Goal: Transaction & Acquisition: Purchase product/service

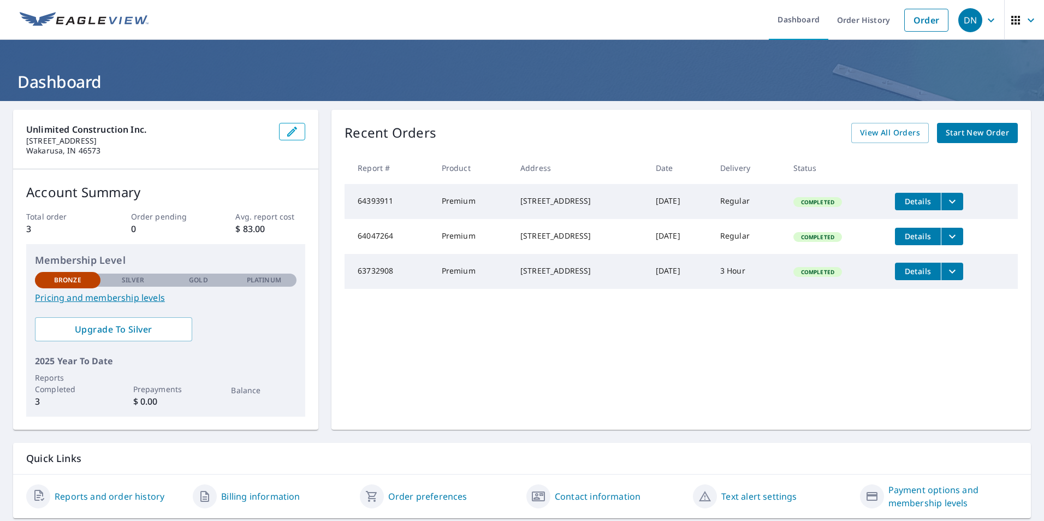
click at [1025, 23] on icon "button" at bounding box center [1030, 20] width 13 height 13
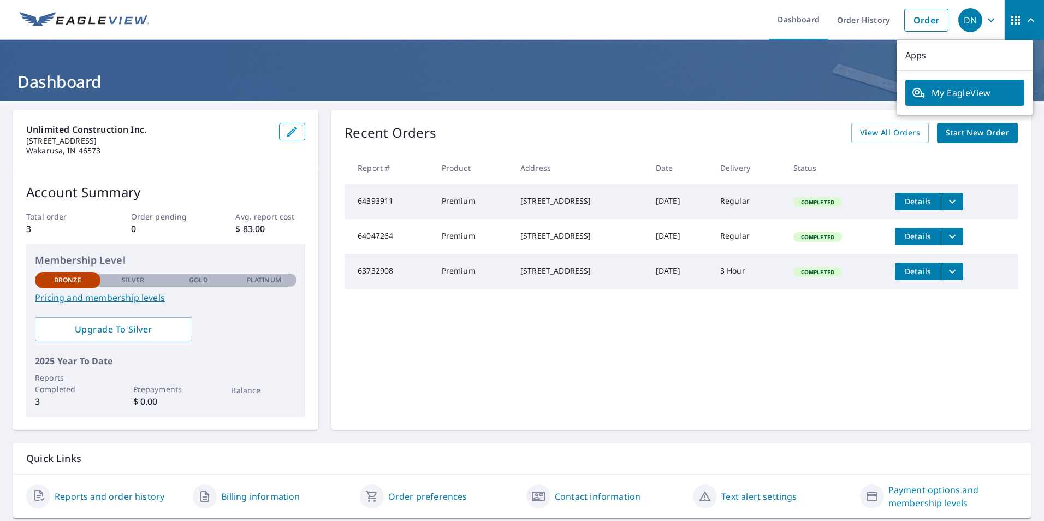
click at [985, 17] on icon "button" at bounding box center [990, 20] width 13 height 13
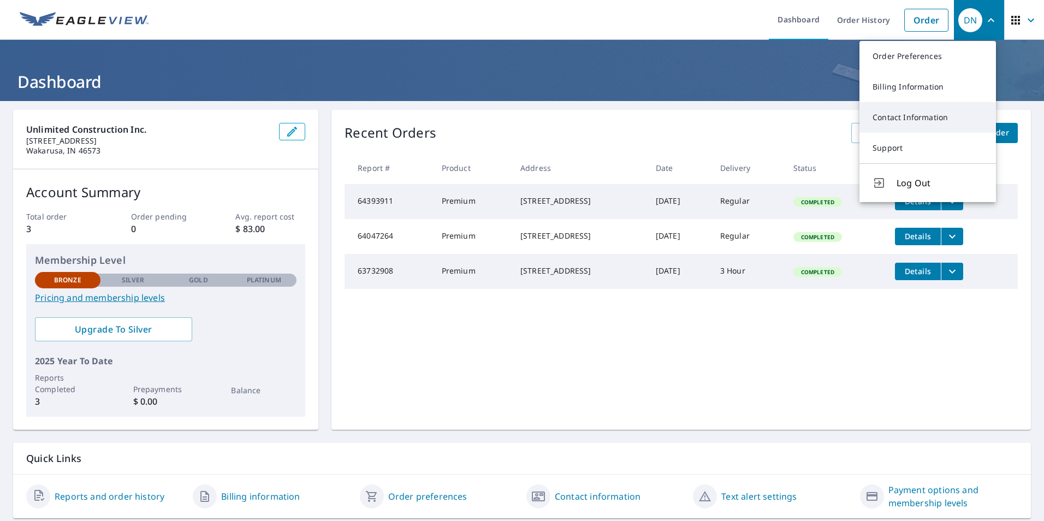
click at [934, 118] on link "Contact Information" at bounding box center [927, 117] width 136 height 31
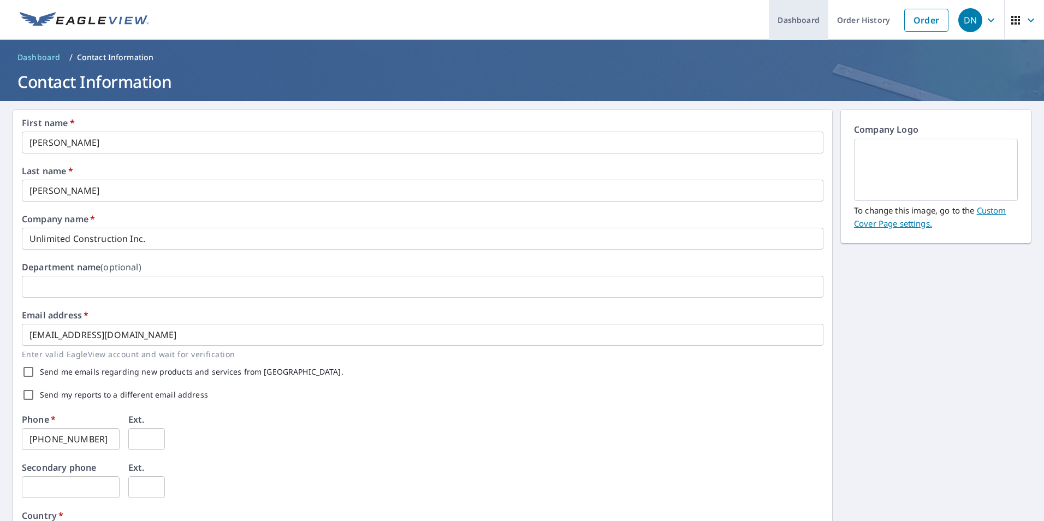
click at [791, 13] on link "Dashboard" at bounding box center [798, 20] width 59 height 40
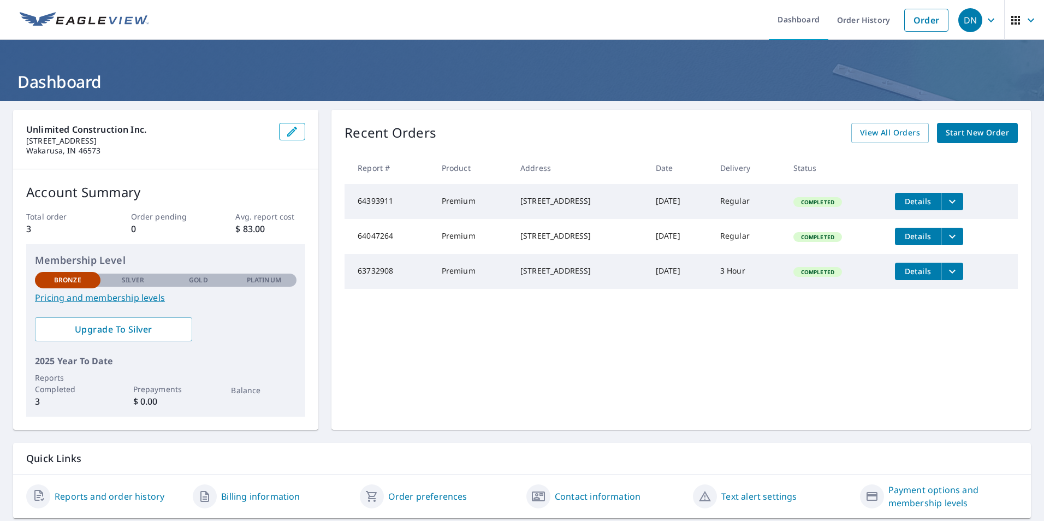
scroll to position [34, 0]
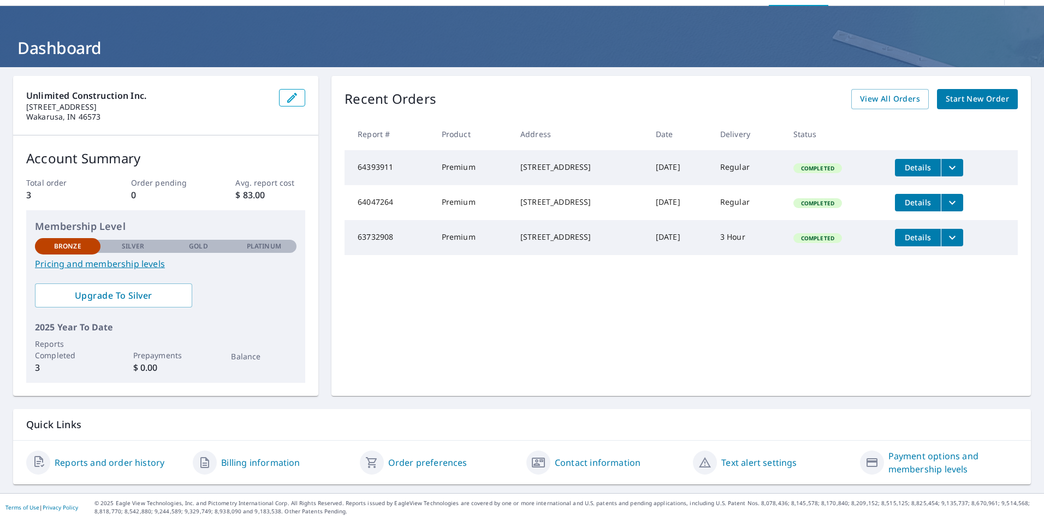
click at [587, 463] on link "Contact information" at bounding box center [598, 462] width 86 height 13
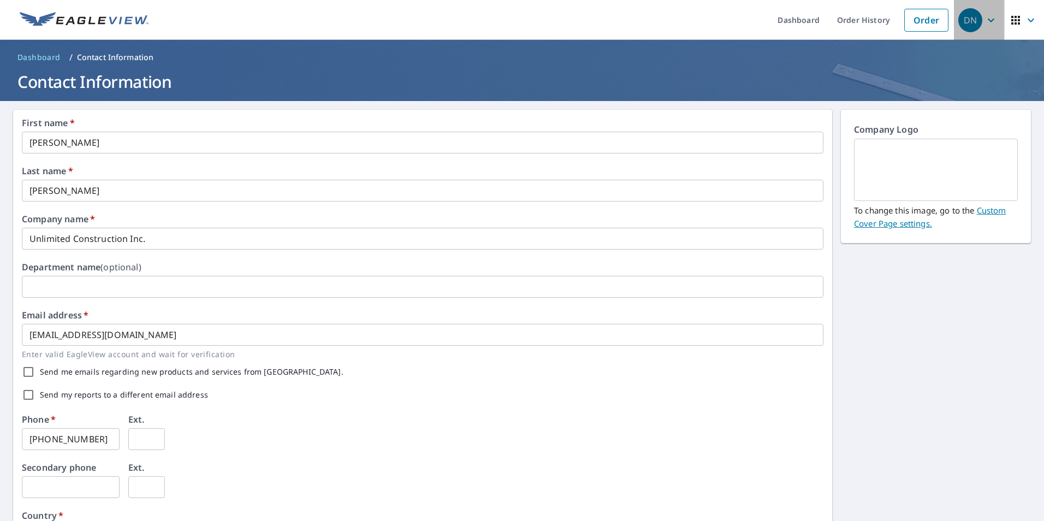
click at [987, 19] on icon "button" at bounding box center [990, 20] width 7 height 4
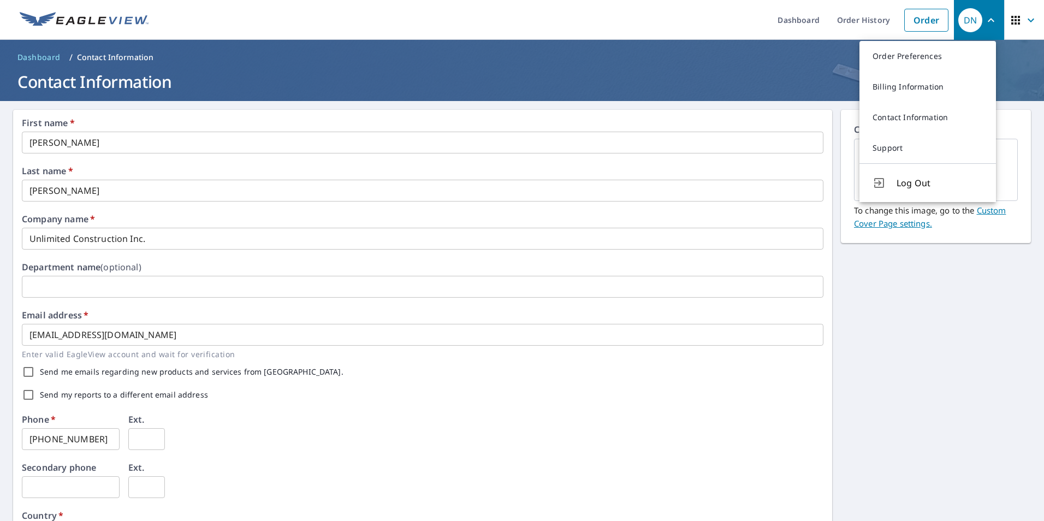
click at [984, 19] on icon "button" at bounding box center [990, 20] width 13 height 13
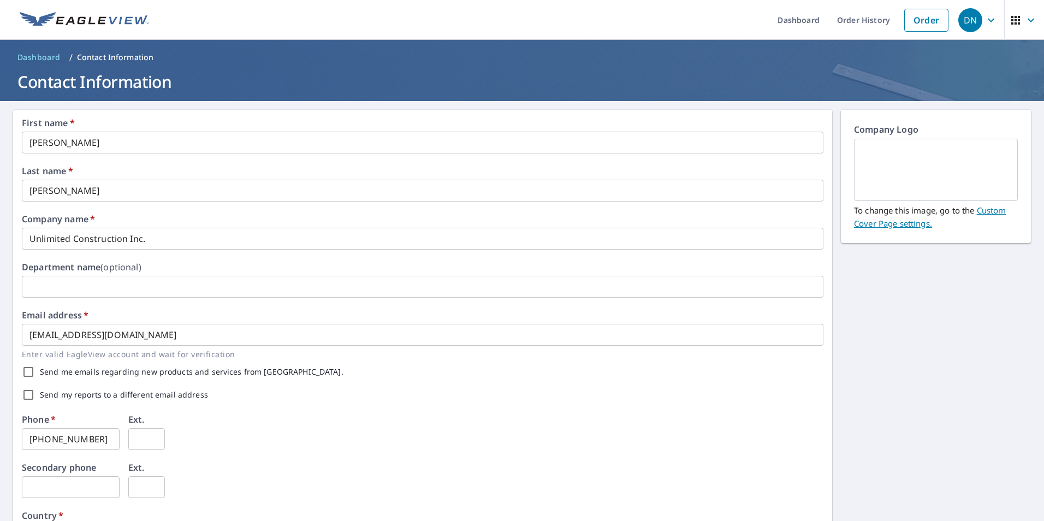
click at [923, 168] on img at bounding box center [936, 169] width 138 height 59
click at [901, 127] on p "Company Logo" at bounding box center [936, 131] width 164 height 16
click at [987, 209] on link "Custom Cover Page settings." at bounding box center [930, 217] width 152 height 24
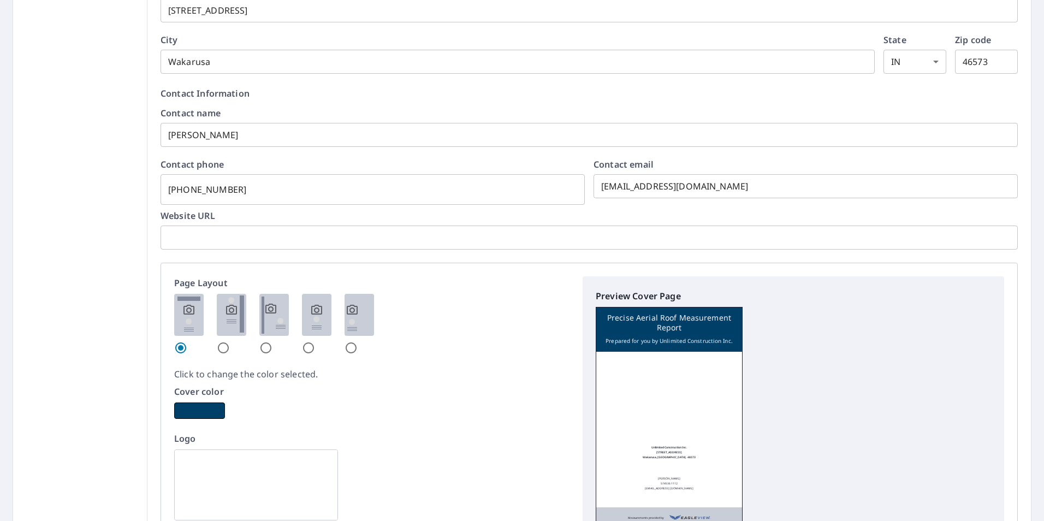
scroll to position [560, 0]
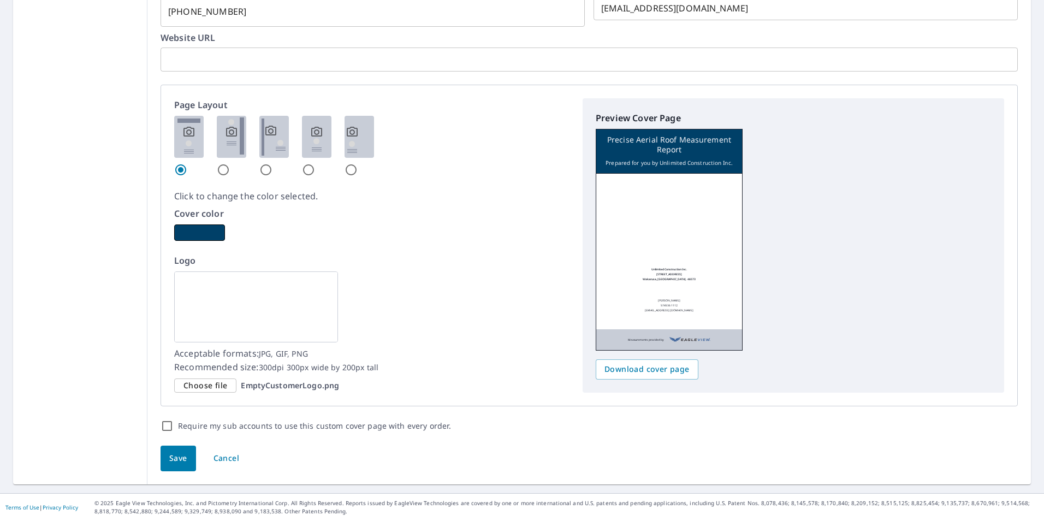
click at [201, 385] on span "Choose file" at bounding box center [205, 386] width 44 height 14
click at [0, 0] on input "Choose file EmptyCustomerLogo.png" at bounding box center [0, 0] width 0 height 0
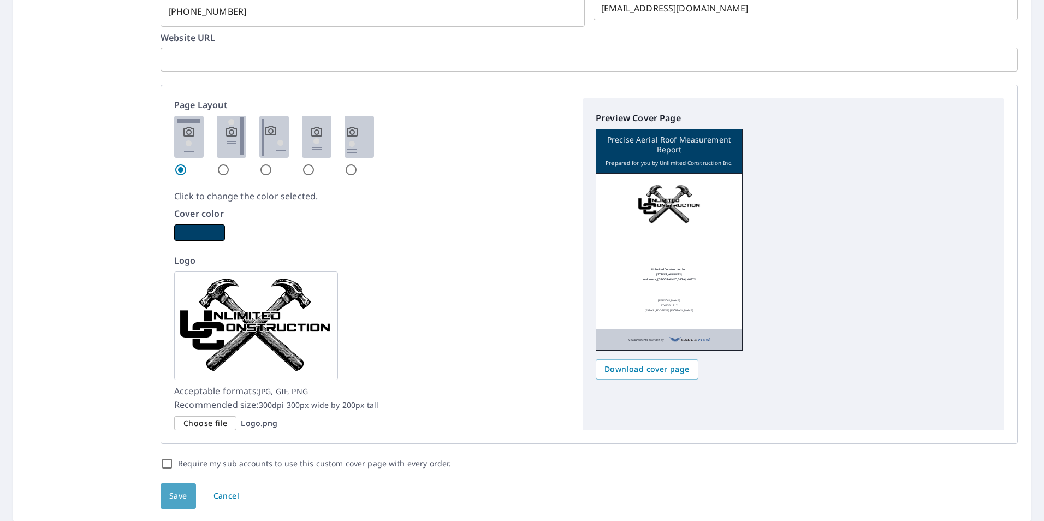
click at [177, 496] on span "Save" at bounding box center [178, 496] width 18 height 14
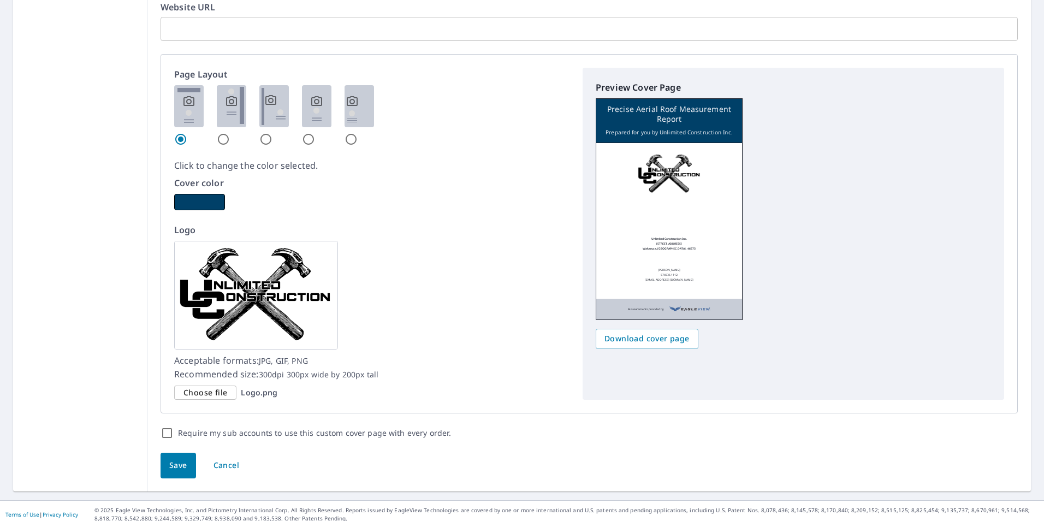
scroll to position [626, 0]
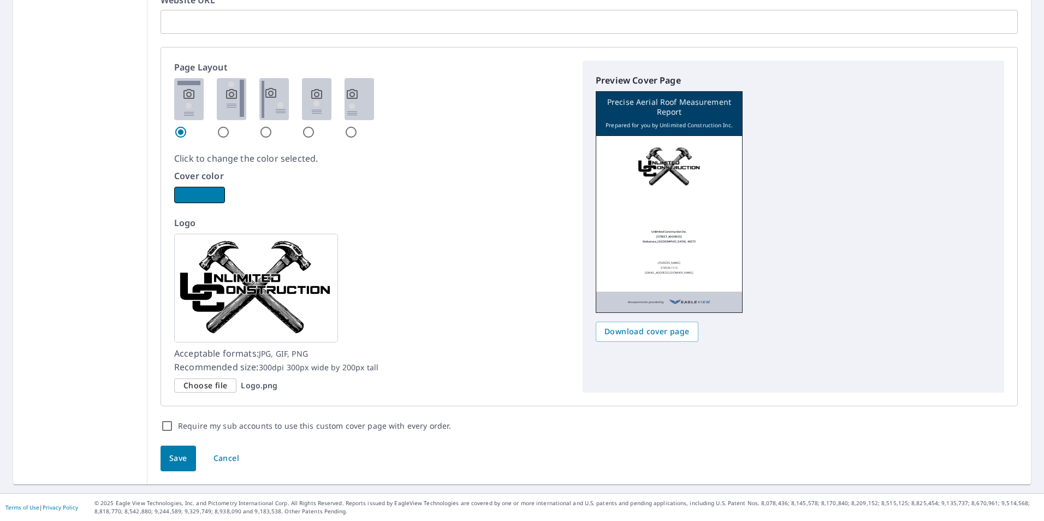
click at [196, 198] on button "button" at bounding box center [199, 195] width 51 height 16
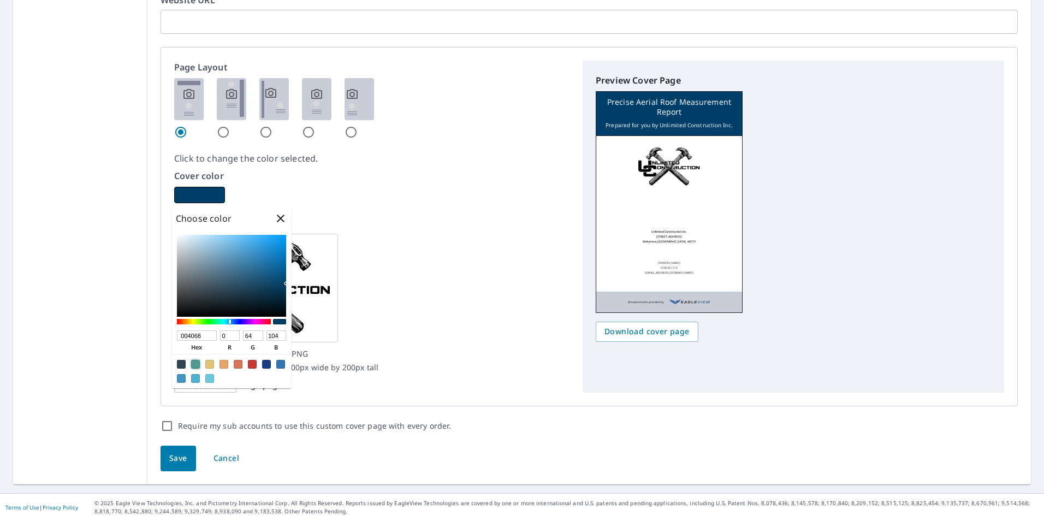
click at [196, 365] on div at bounding box center [195, 364] width 9 height 9
type input "4F998F"
type input "79"
type input "153"
type input "143"
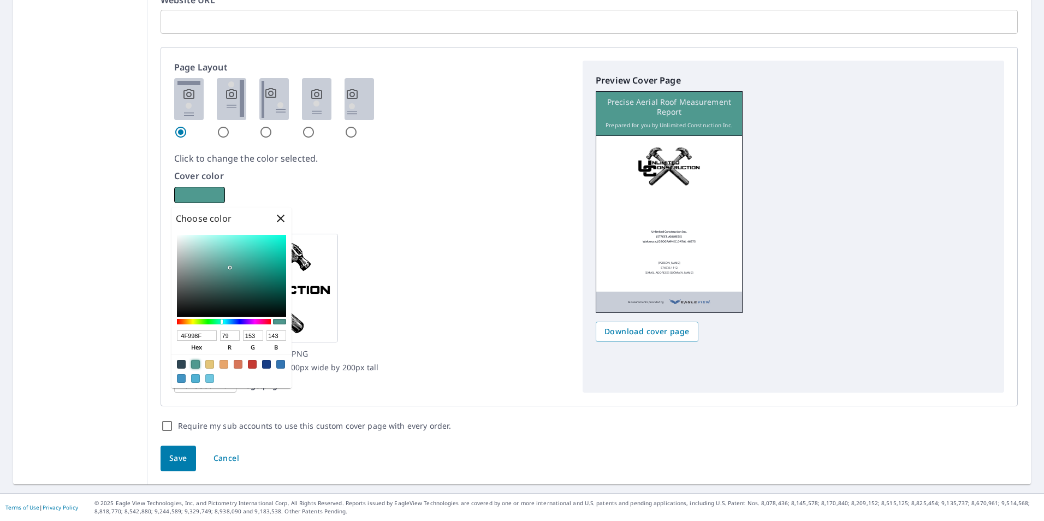
type input "50998F"
type input "80"
type input "4E968C"
type input "78"
type input "150"
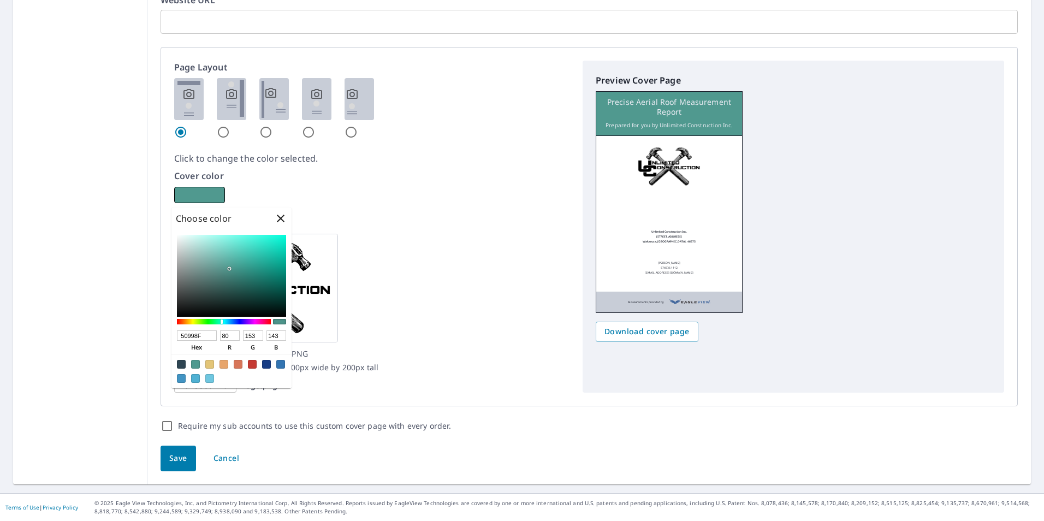
type input "140"
type input "4C9288"
type input "76"
type input "146"
type input "136"
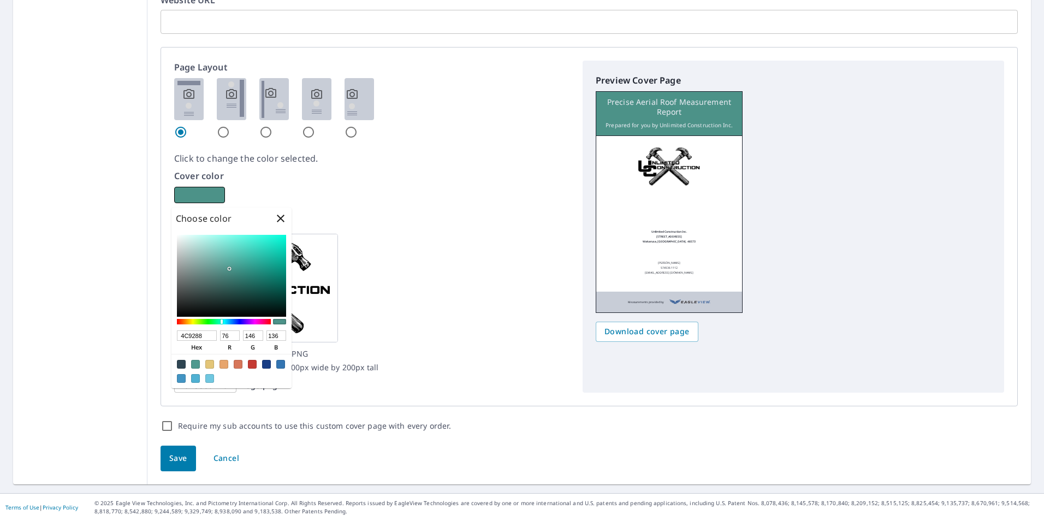
type input "498D83"
type input "73"
type input "141"
type input "131"
type input "46887E"
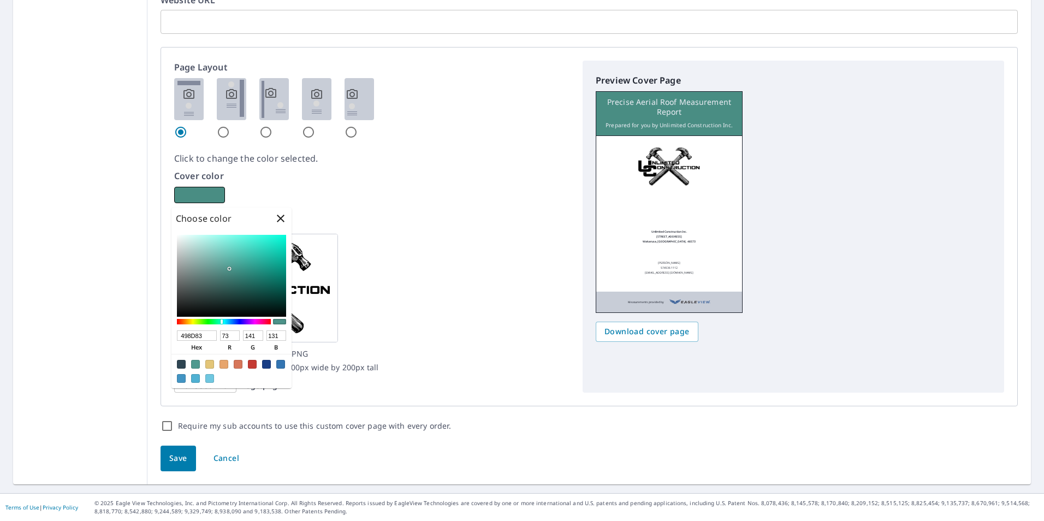
type input "70"
type input "136"
type input "126"
type input "438379"
type input "67"
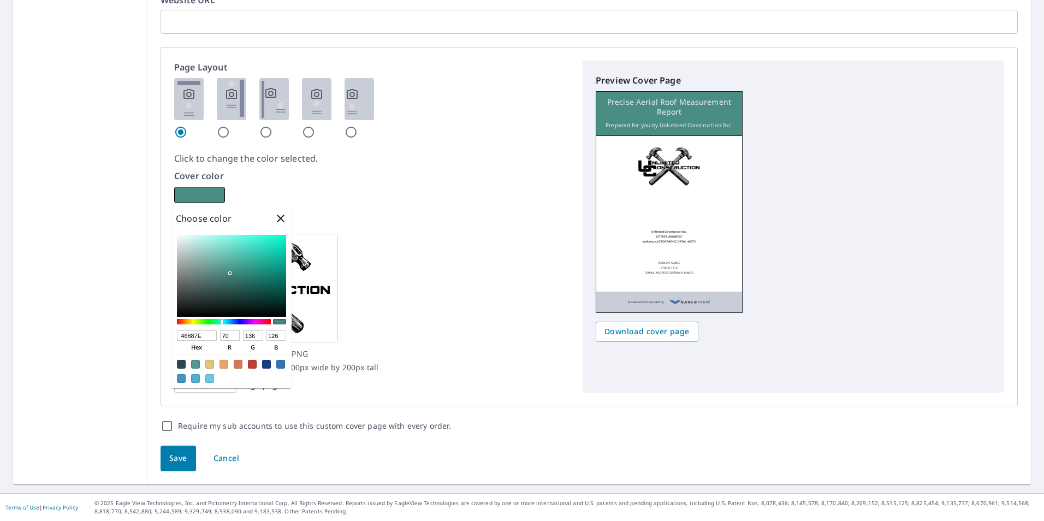
type input "131"
type input "121"
type input "3F7A71"
type input "63"
type input "122"
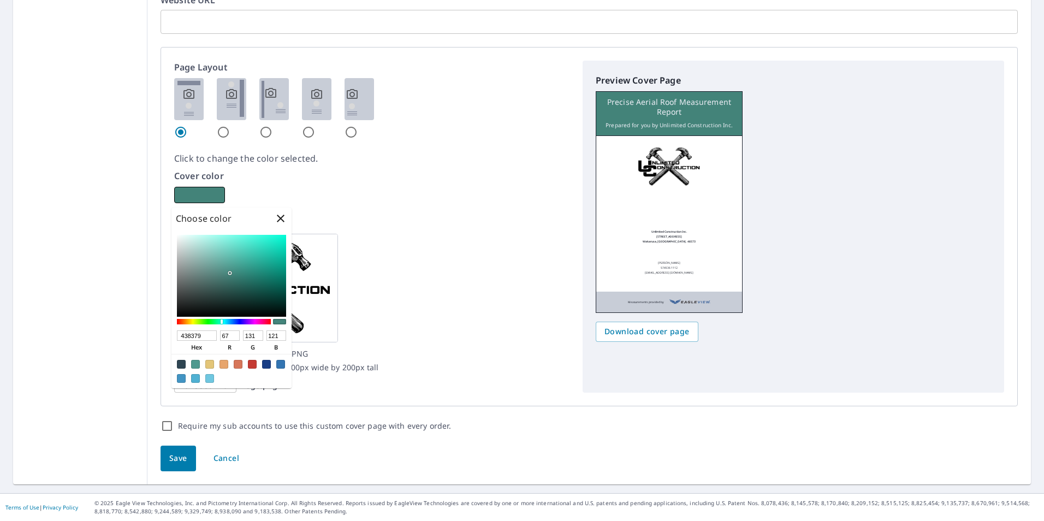
type input "113"
type input "3D776E"
type input "61"
type input "119"
type input "110"
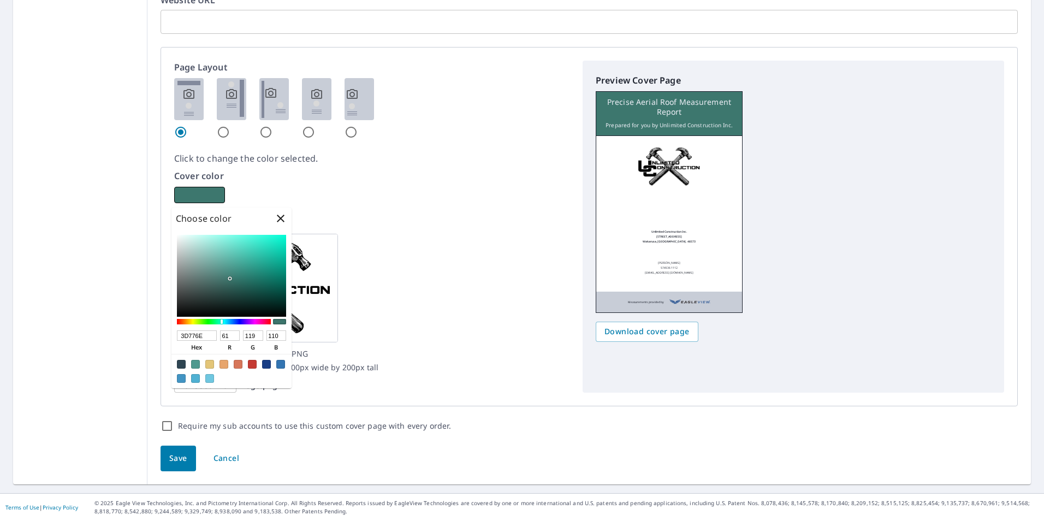
type input "3A7068"
type input "58"
type input "112"
type input "104"
type input "376B63"
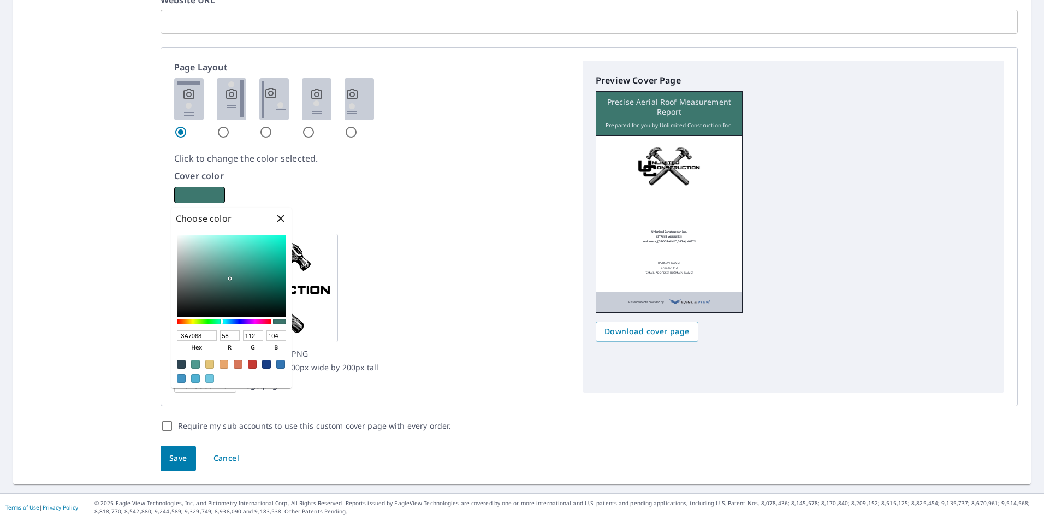
type input "55"
type input "107"
type input "99"
type input "35665E"
type input "53"
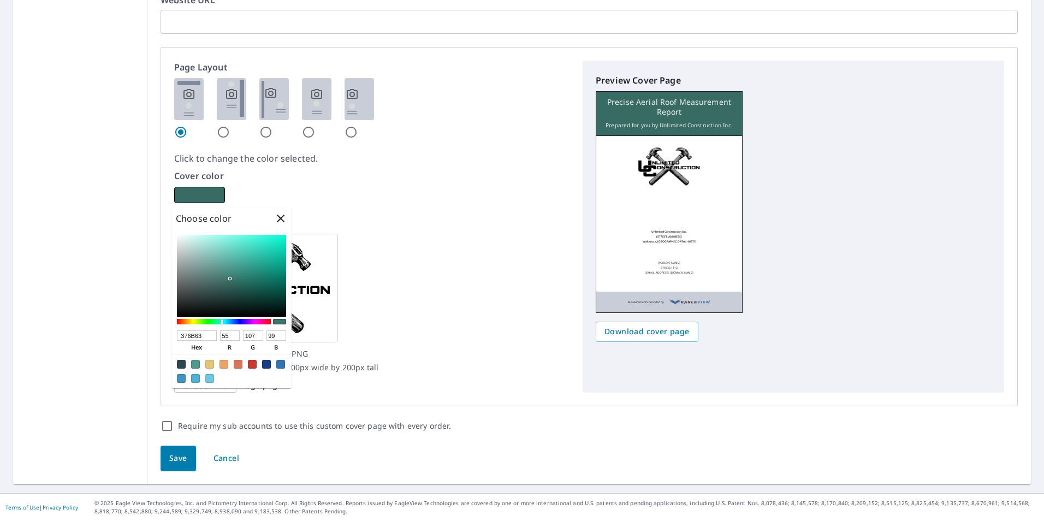
type input "102"
type input "94"
type input "326159"
type input "50"
type input "97"
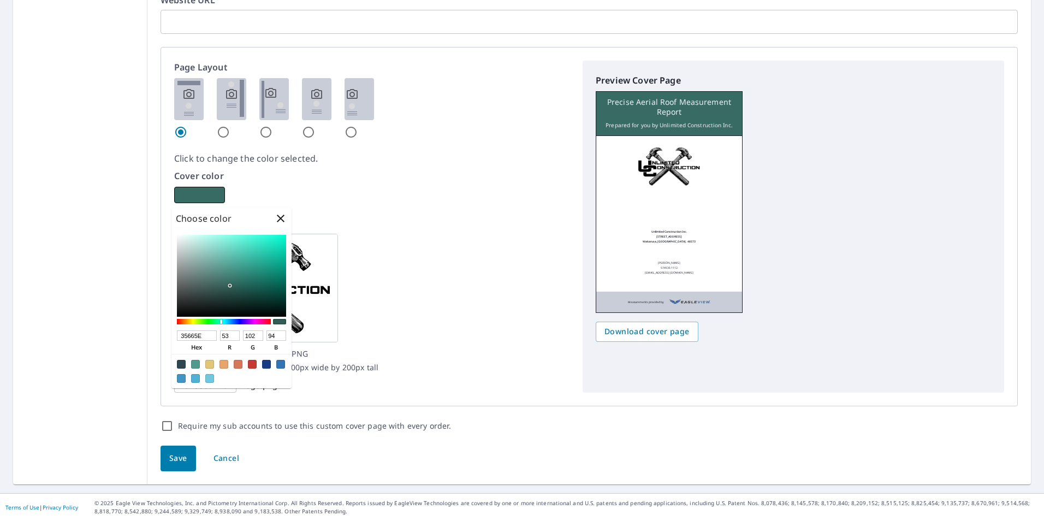
type input "89"
type input "2B534D"
type input "43"
type input "83"
type input "77"
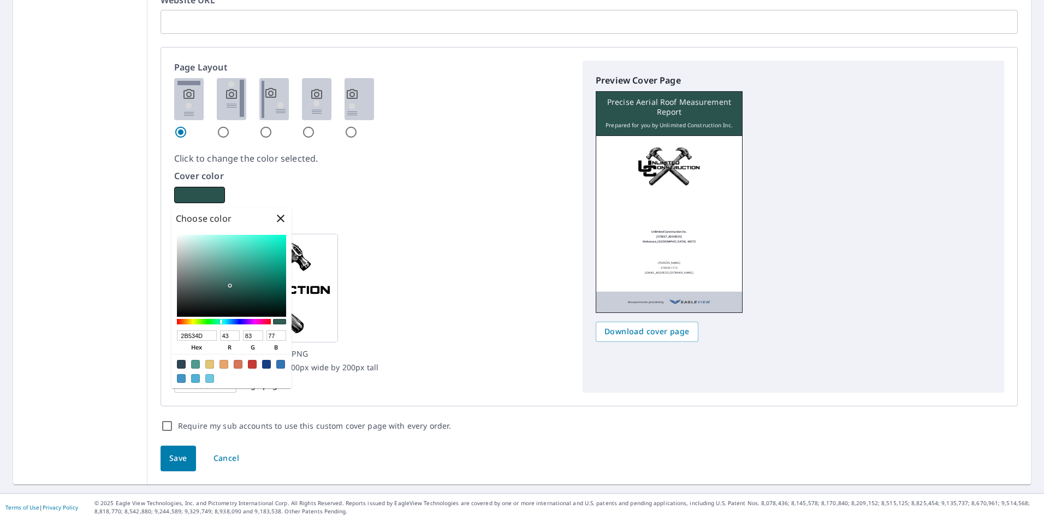
type input "2B524C"
type input "82"
type input "76"
type input "2D534D"
type input "45"
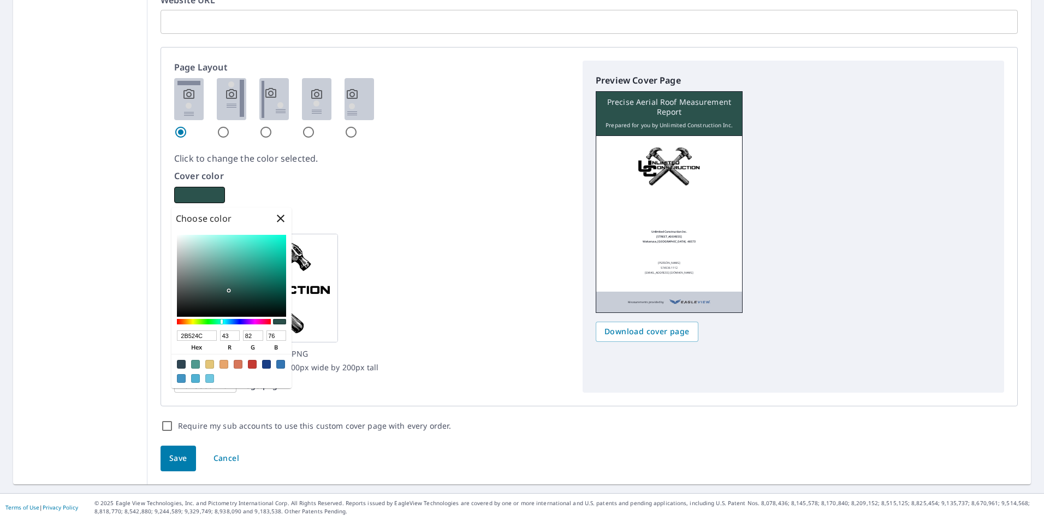
type input "83"
type input "77"
type input "315852"
type input "49"
type input "88"
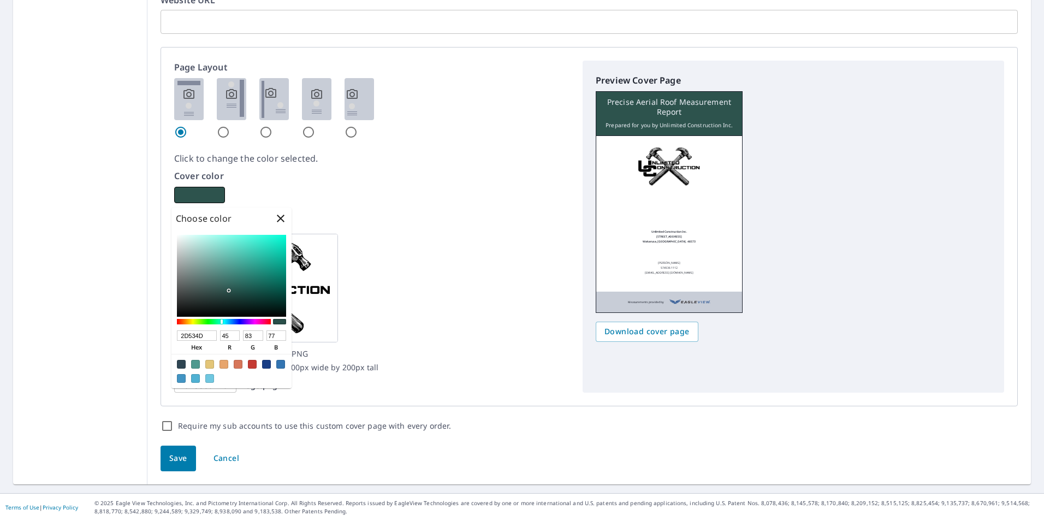
type input "82"
type input "36615B"
type input "54"
type input "97"
type input "91"
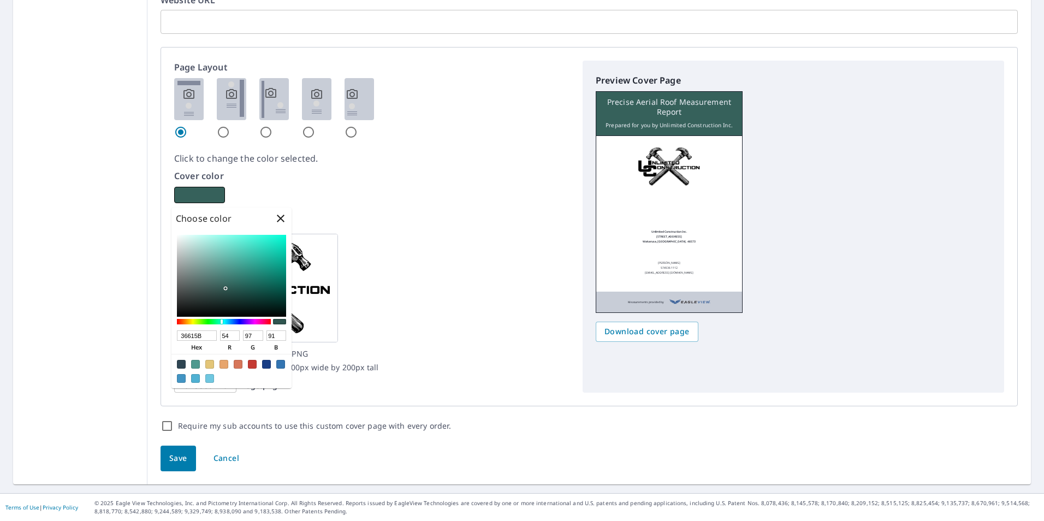
type input "39645E"
type input "57"
type input "100"
type input "94"
type input "3B6861"
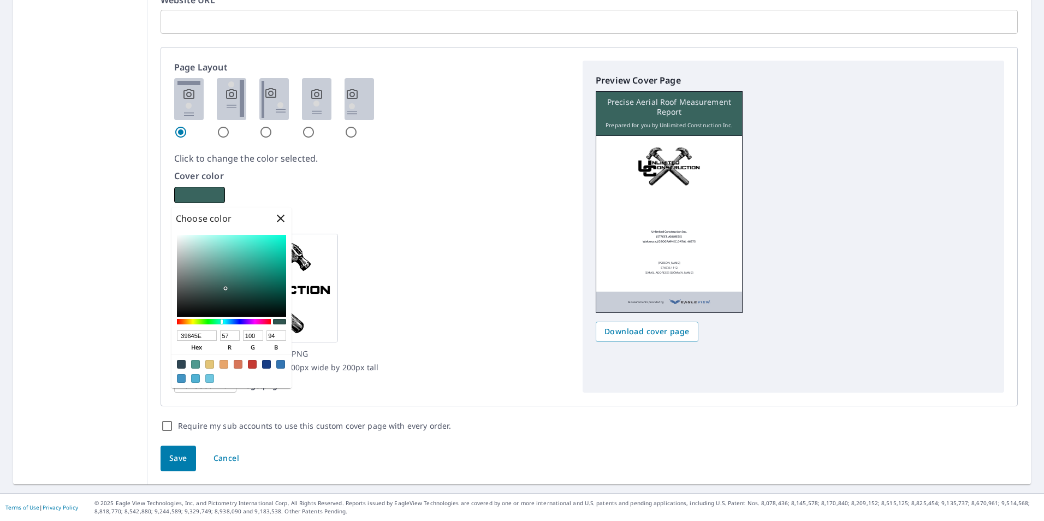
type input "59"
type input "104"
type input "97"
type input "38635C"
type input "56"
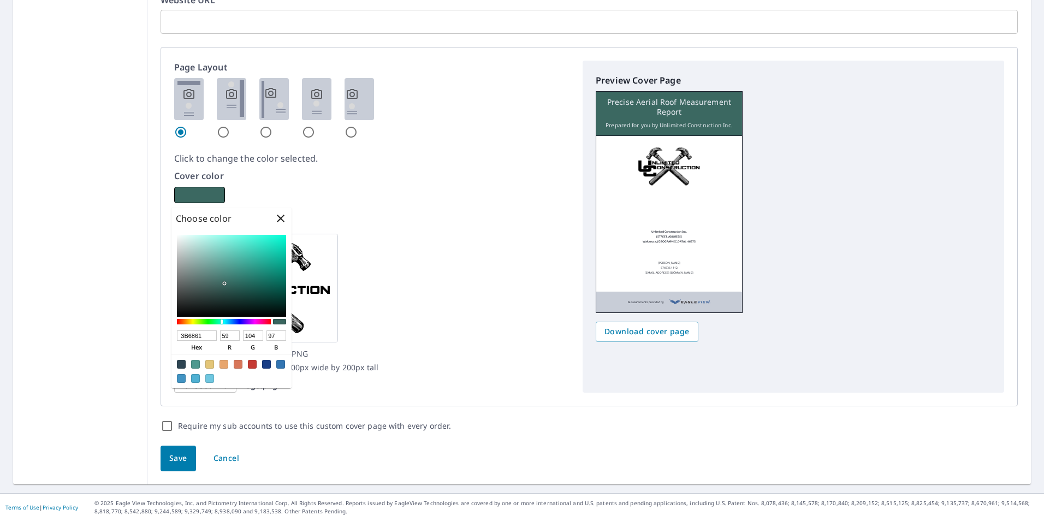
type input "99"
type input "92"
type input "345C55"
type input "52"
type input "92"
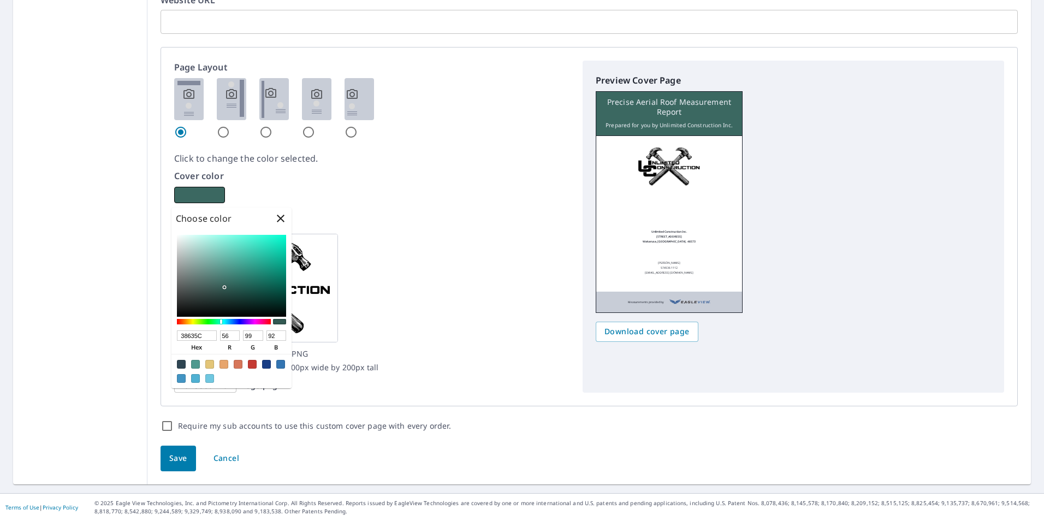
type input "85"
type input "345A53"
type input "90"
type input "83"
drag, startPoint x: 229, startPoint y: 267, endPoint x: 223, endPoint y: 288, distance: 21.1
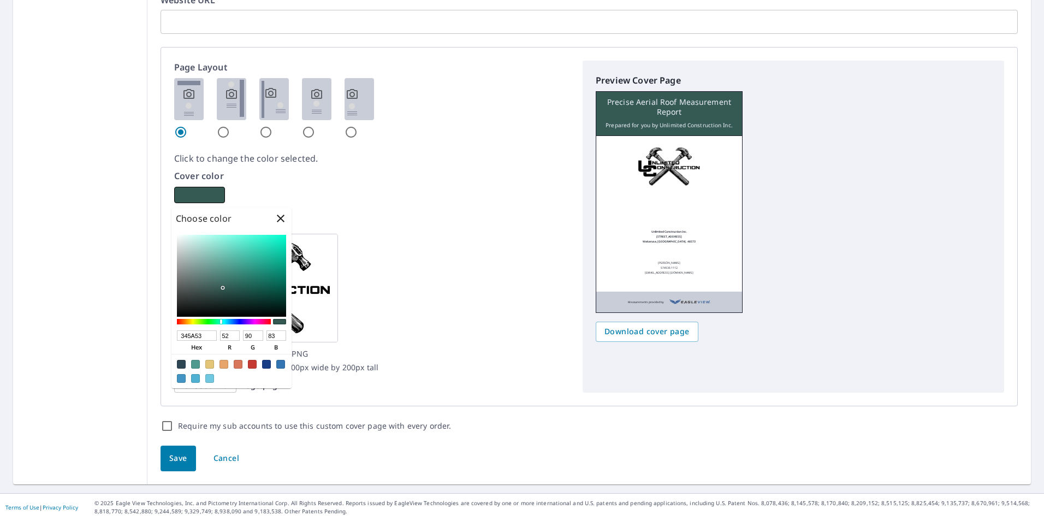
click at [223, 288] on div at bounding box center [223, 288] width 2 height 2
click at [221, 133] on input "radio" at bounding box center [223, 132] width 13 height 13
radio input "true"
checkbox input "true"
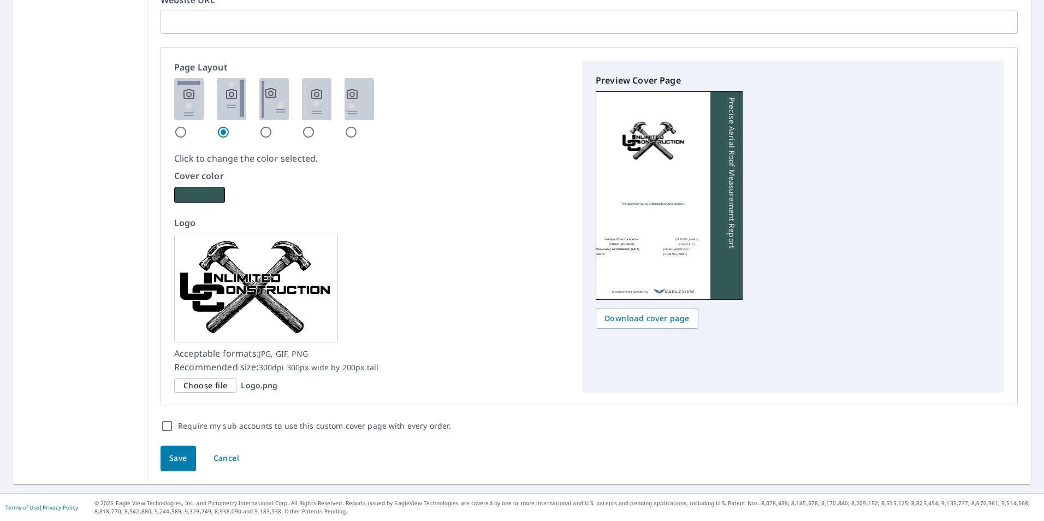
click at [263, 133] on input "radio" at bounding box center [265, 132] width 13 height 13
radio input "true"
checkbox input "true"
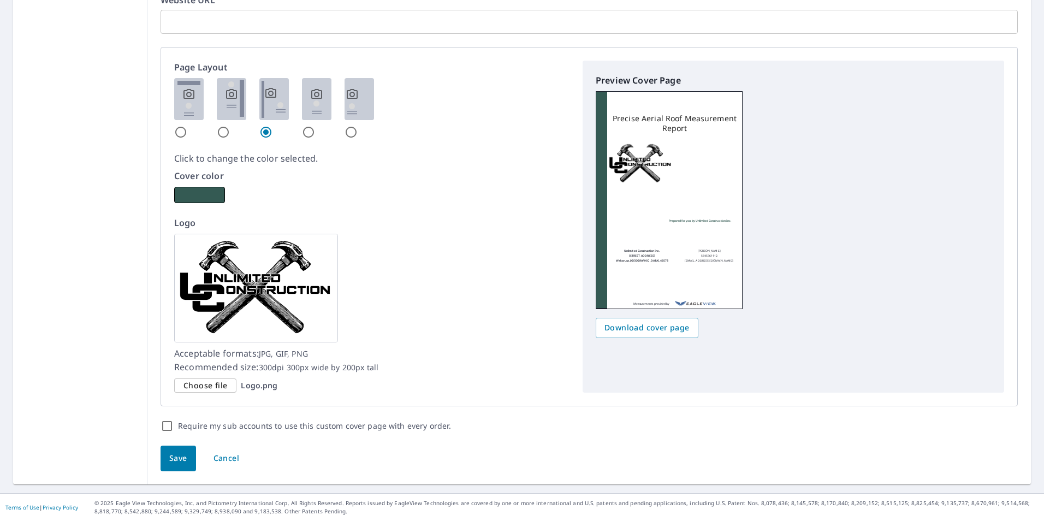
click at [312, 129] on input "radio" at bounding box center [308, 132] width 13 height 13
radio input "true"
checkbox input "true"
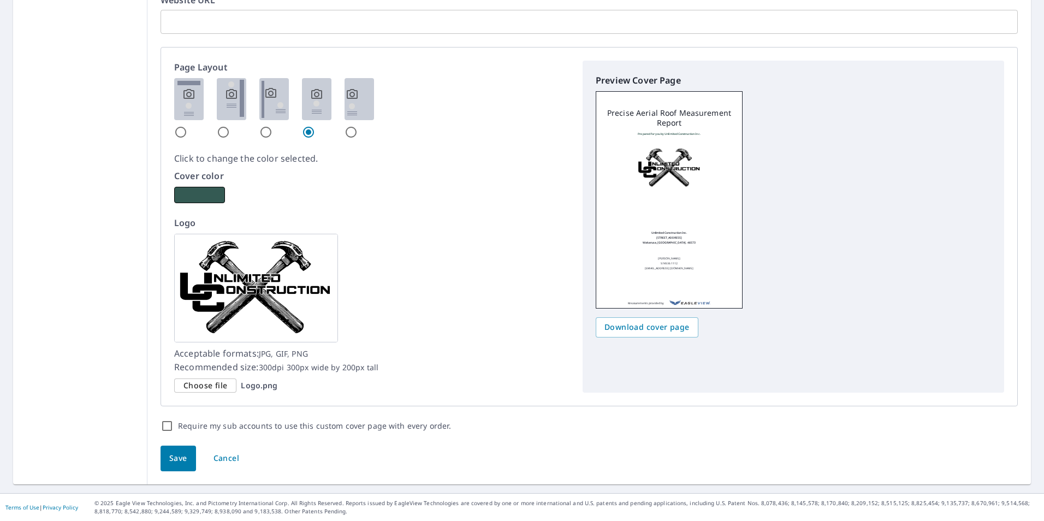
click at [223, 130] on input "radio" at bounding box center [223, 132] width 13 height 13
radio input "true"
checkbox input "true"
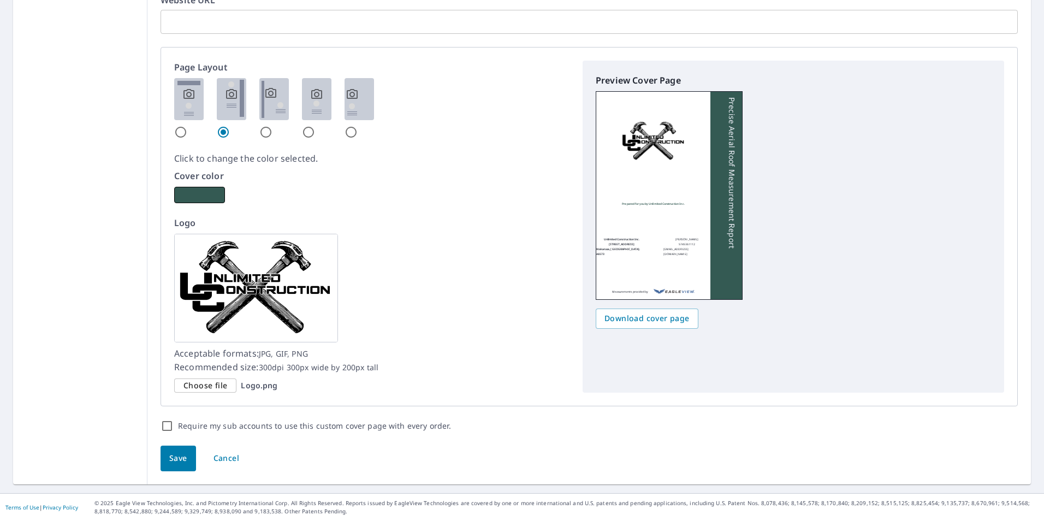
click at [174, 133] on input "radio" at bounding box center [180, 132] width 13 height 13
radio input "true"
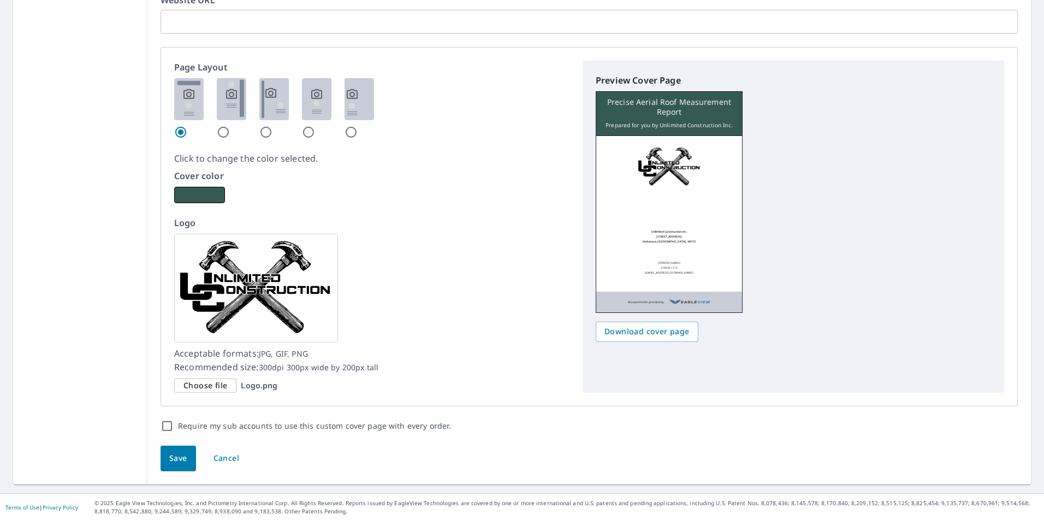
click at [177, 457] on span "Save" at bounding box center [178, 458] width 18 height 14
checkbox input "true"
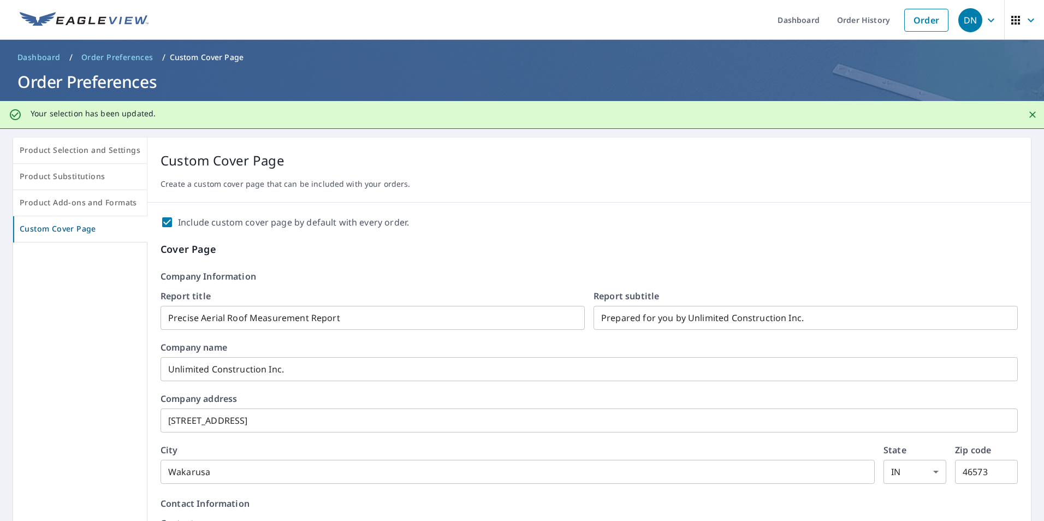
click at [1024, 20] on icon "button" at bounding box center [1030, 20] width 13 height 13
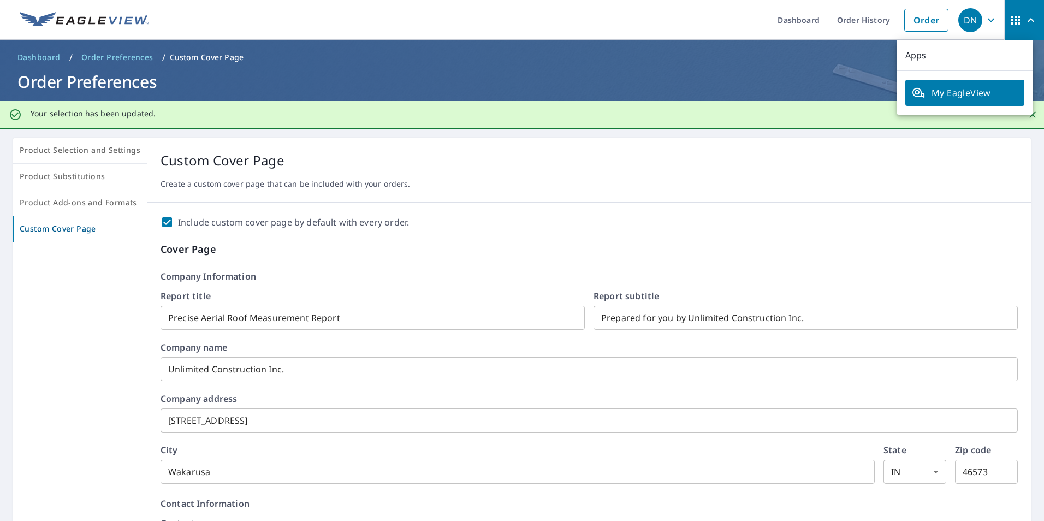
click at [969, 98] on span "My EagleView" at bounding box center [965, 92] width 106 height 13
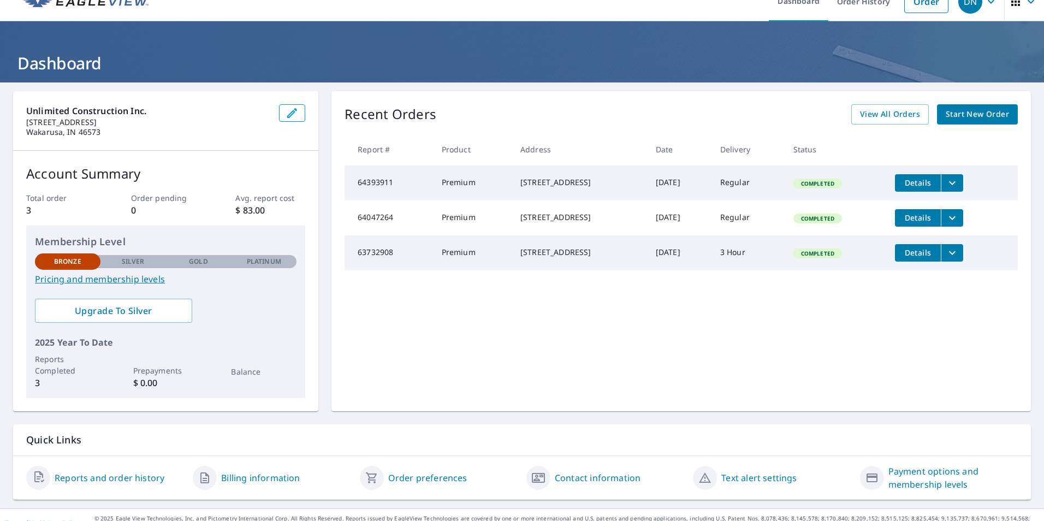
scroll to position [34, 0]
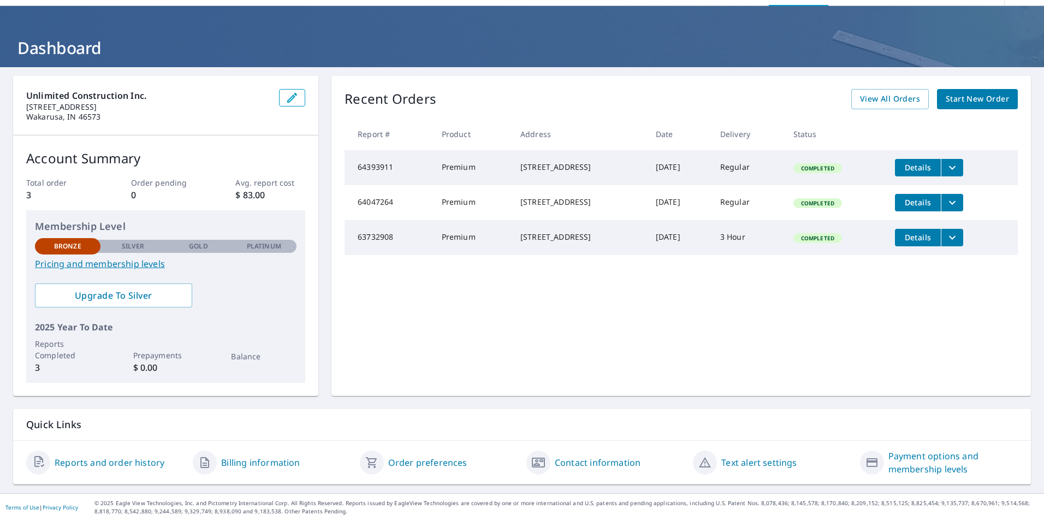
click at [243, 462] on link "Billing information" at bounding box center [260, 462] width 79 height 13
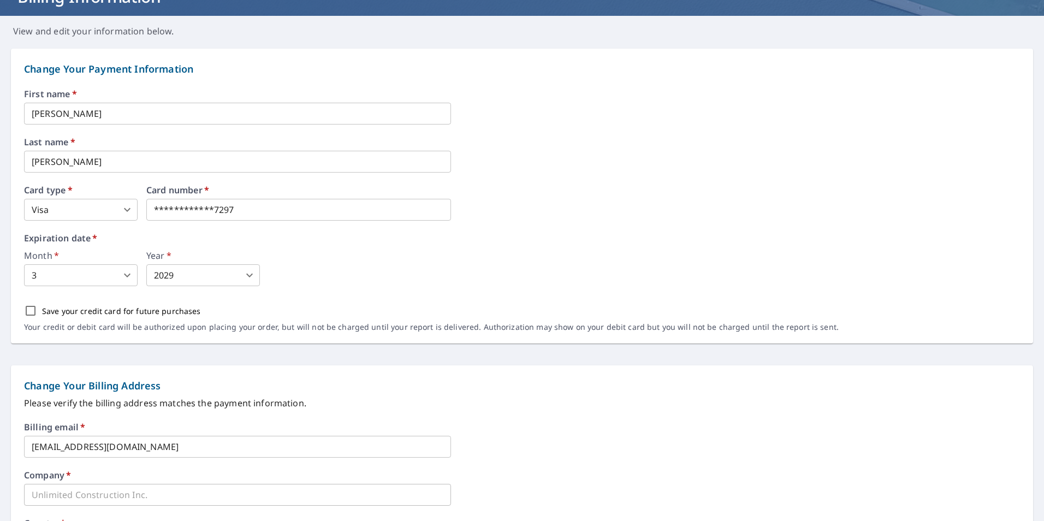
scroll to position [109, 0]
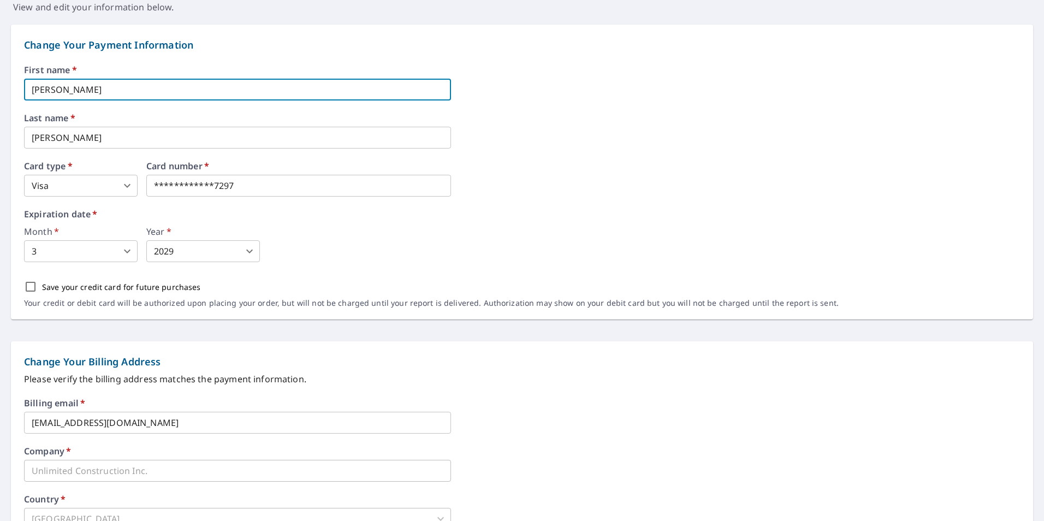
drag, startPoint x: 118, startPoint y: 85, endPoint x: 6, endPoint y: 90, distance: 112.0
click at [6, 90] on form "**********" at bounding box center [522, 396] width 1044 height 765
type input "[PERSON_NAME]"
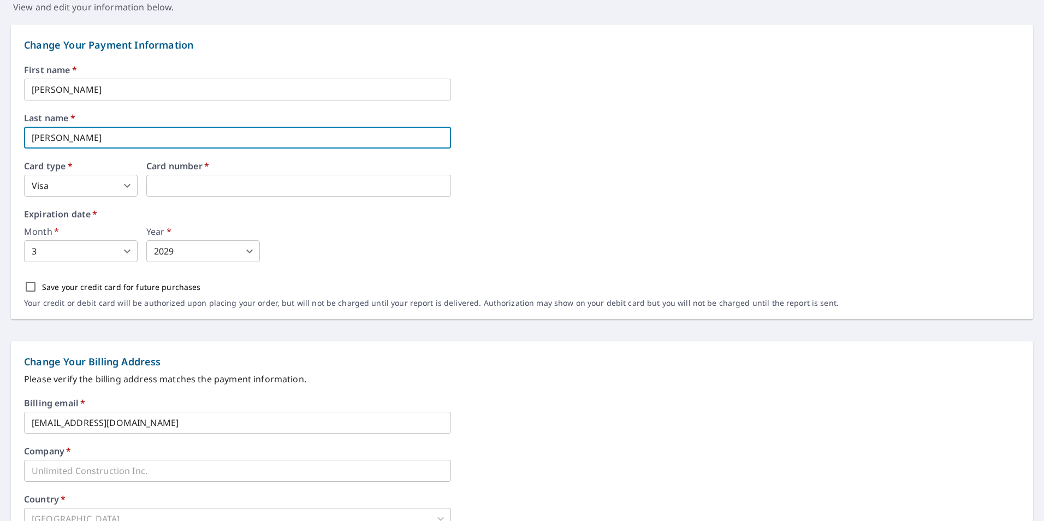
type input "[PERSON_NAME]"
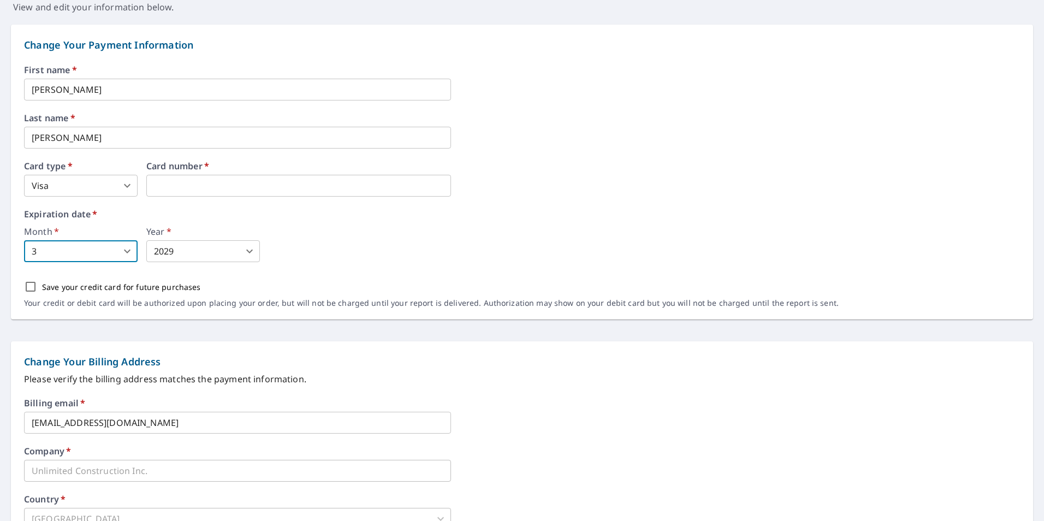
click at [126, 252] on body "DN DN Dashboard Order History Order DN Dashboard / Billing Information Billing …" at bounding box center [522, 260] width 1044 height 521
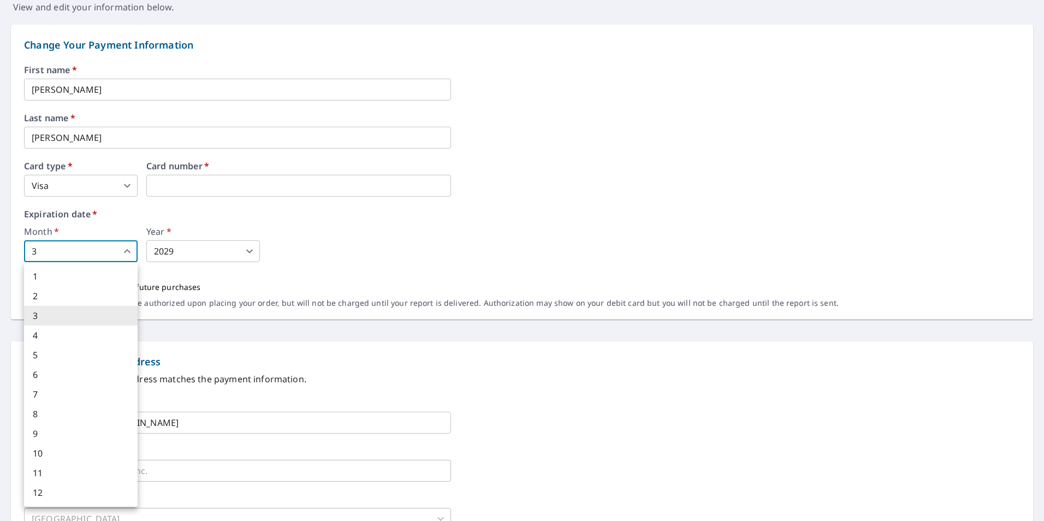
click at [58, 409] on li "8" at bounding box center [81, 414] width 114 height 20
type input "8"
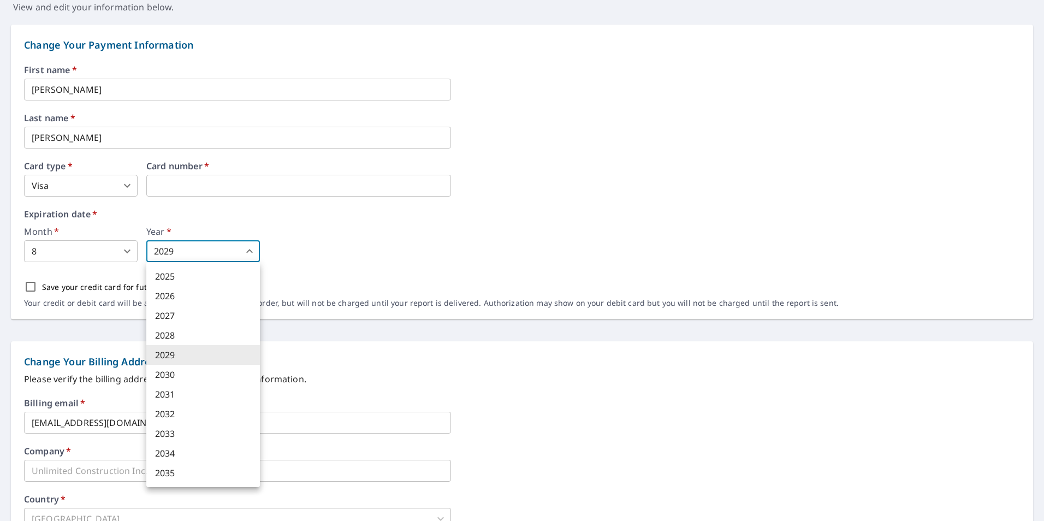
click at [163, 258] on body "DN DN Dashboard Order History Order DN Dashboard / Billing Information Billing …" at bounding box center [522, 260] width 1044 height 521
click at [184, 376] on li "2030" at bounding box center [203, 375] width 114 height 20
type input "2030"
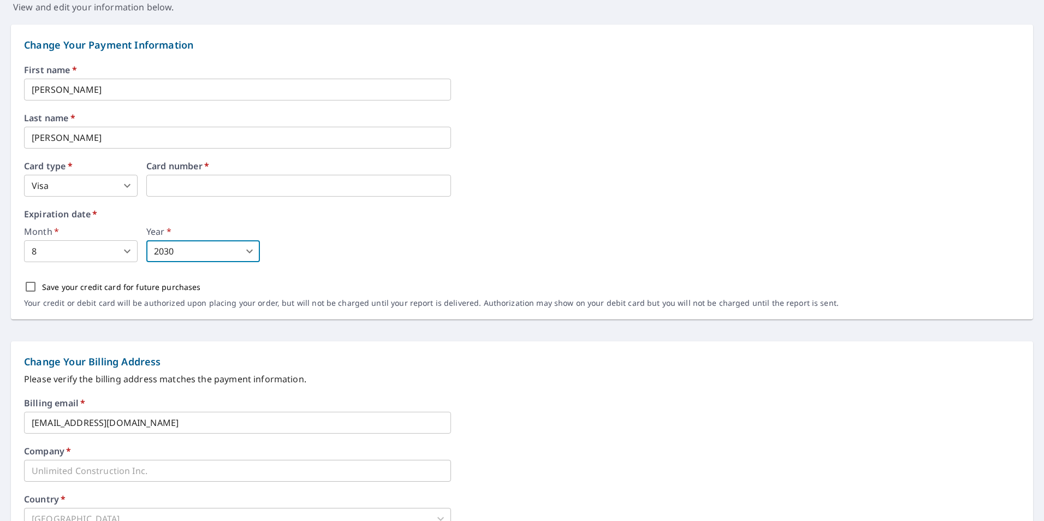
click at [34, 287] on input "Save your credit card for future purchases" at bounding box center [30, 286] width 23 height 23
checkbox input "true"
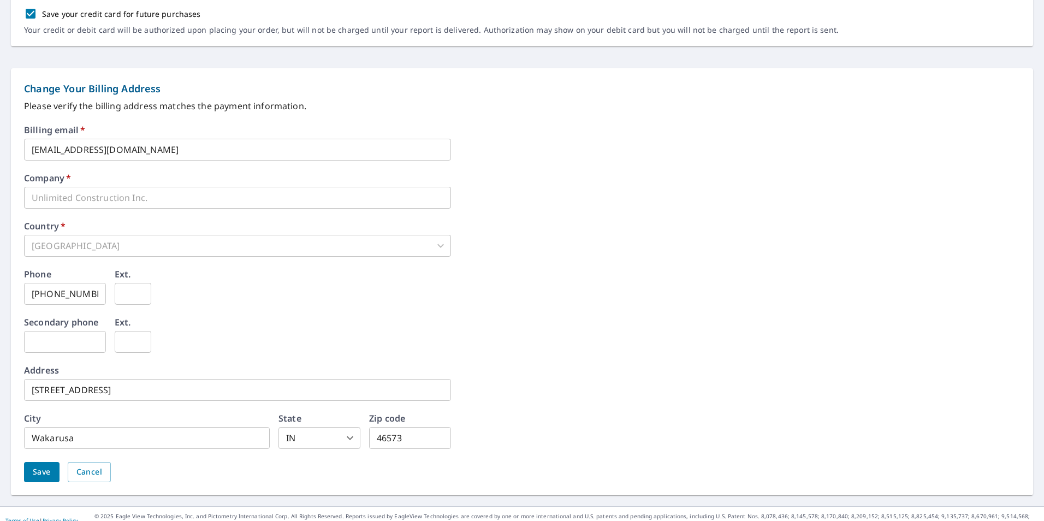
scroll to position [395, 0]
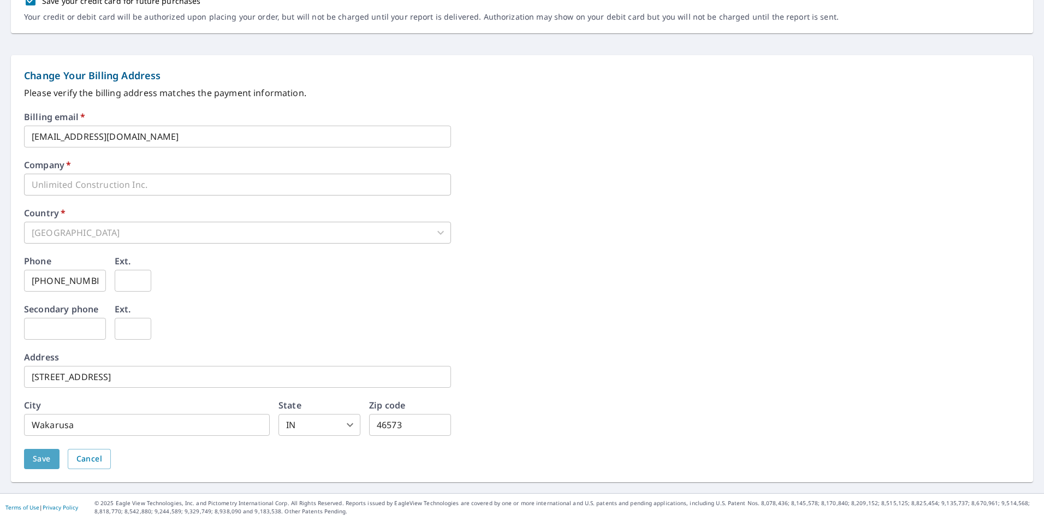
click at [44, 462] on span "Save" at bounding box center [42, 459] width 18 height 14
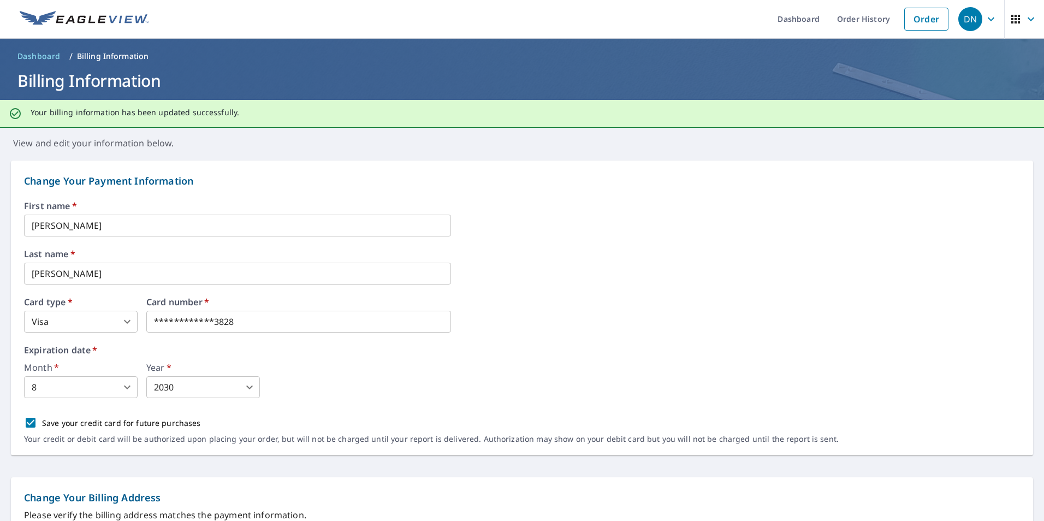
scroll to position [0, 0]
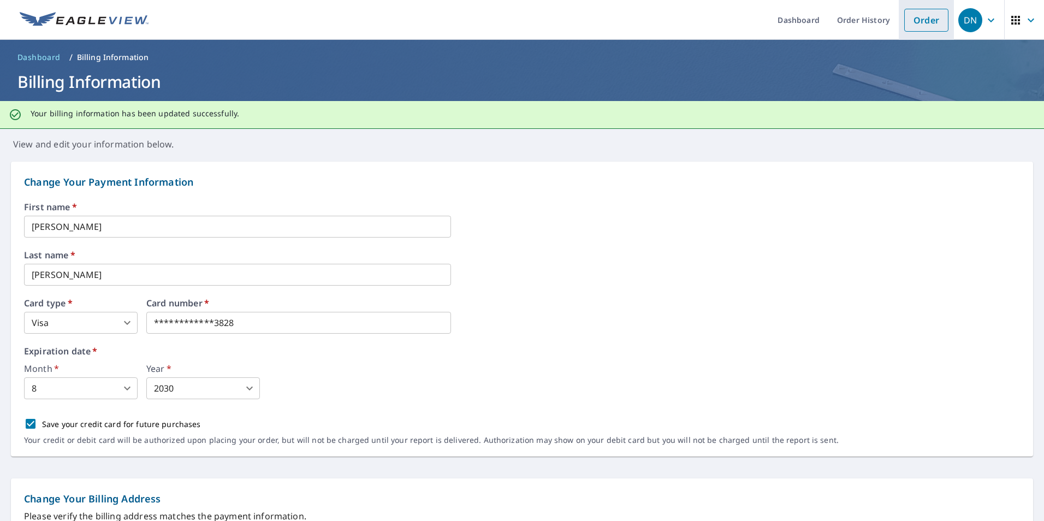
click at [904, 14] on link "Order" at bounding box center [926, 20] width 44 height 23
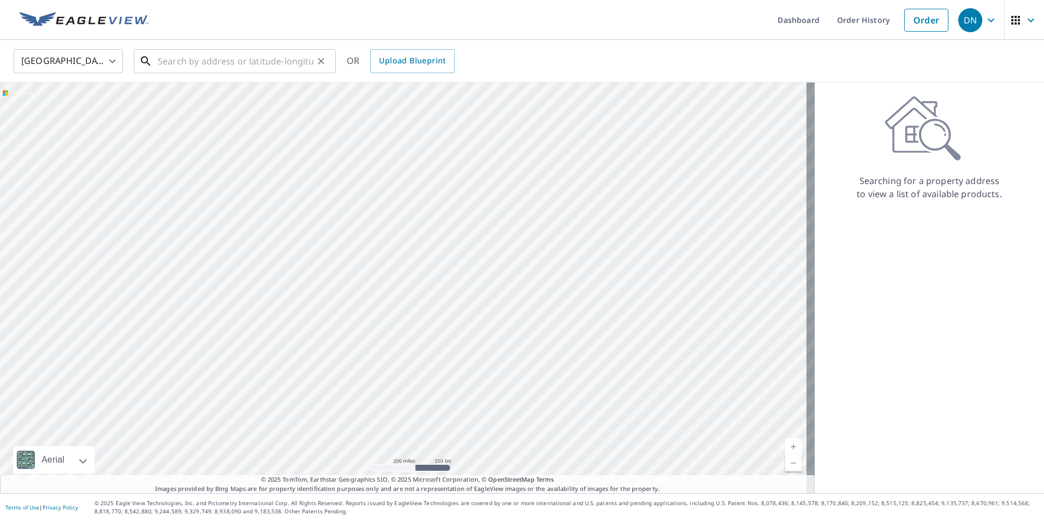
click at [218, 59] on input "text" at bounding box center [236, 61] width 156 height 31
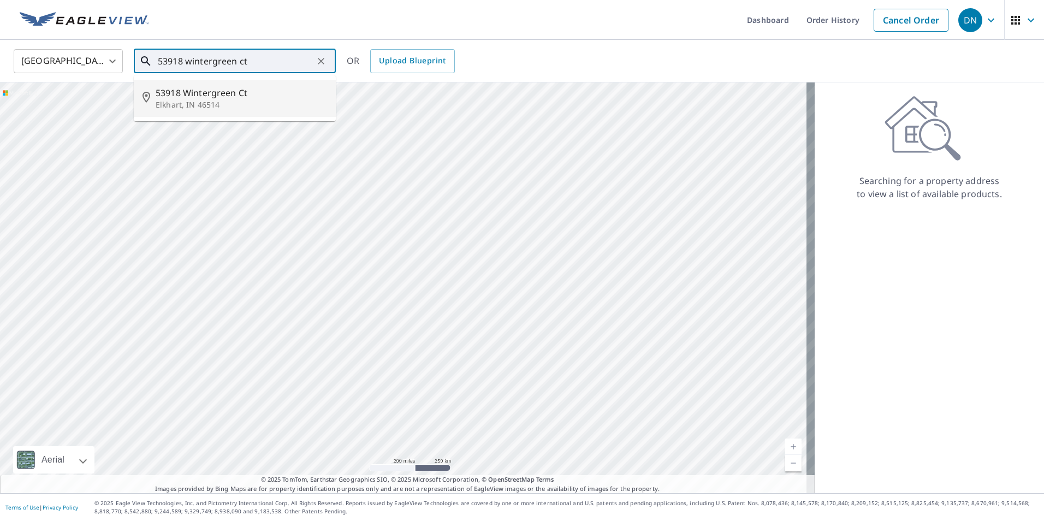
click at [230, 93] on span "53918 Wintergreen Ct" at bounding box center [241, 92] width 171 height 13
type input "[STREET_ADDRESS]"
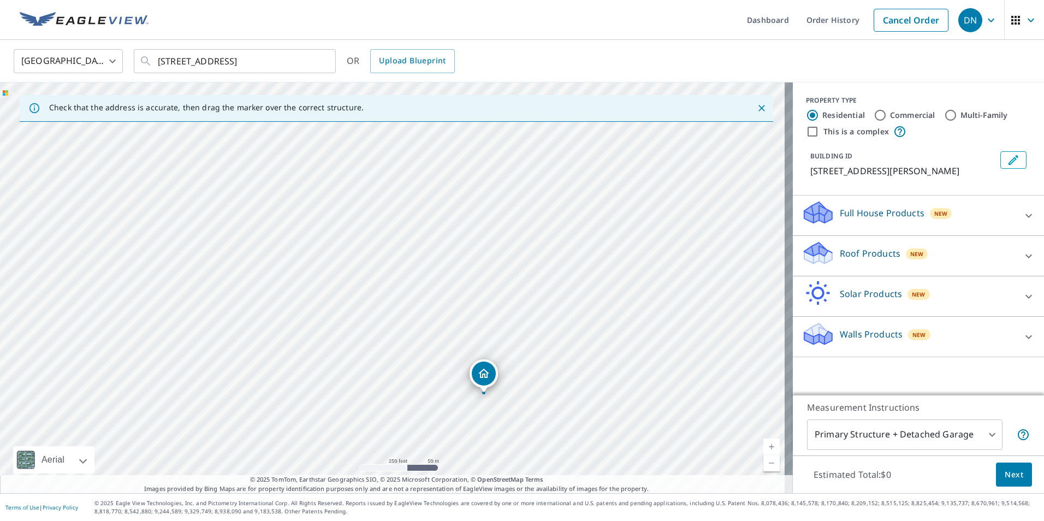
drag, startPoint x: 373, startPoint y: 396, endPoint x: 384, endPoint y: 111, distance: 284.6
click at [384, 111] on div "Check that the address is accurate, then drag the marker over the correct struc…" at bounding box center [396, 287] width 793 height 410
drag, startPoint x: 564, startPoint y: 424, endPoint x: 229, endPoint y: 153, distance: 431.3
click at [229, 153] on div "[STREET_ADDRESS]" at bounding box center [396, 287] width 793 height 410
drag, startPoint x: 428, startPoint y: 355, endPoint x: 523, endPoint y: 226, distance: 160.2
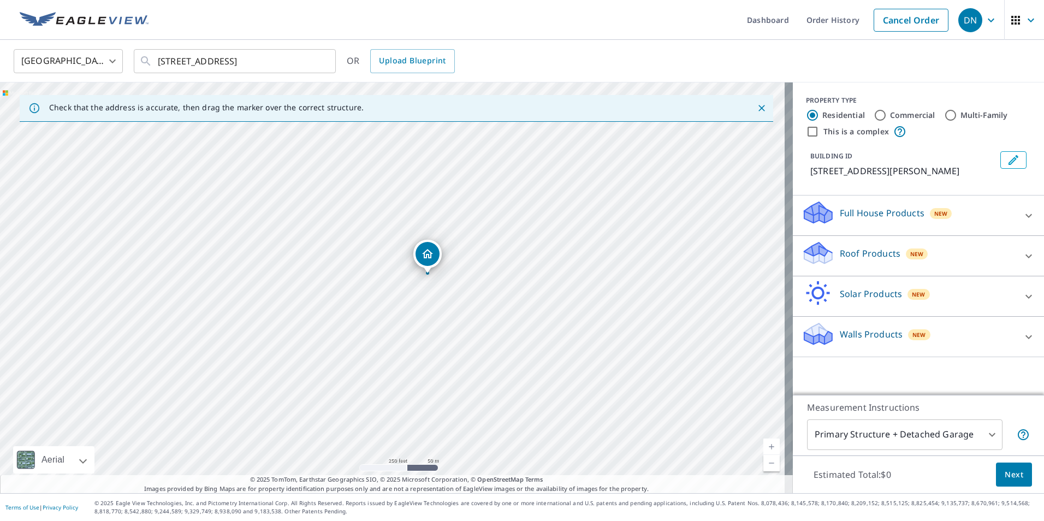
click at [523, 226] on div "[STREET_ADDRESS]" at bounding box center [396, 287] width 793 height 410
drag, startPoint x: 350, startPoint y: 273, endPoint x: 487, endPoint y: 282, distance: 137.9
click at [487, 282] on div "[STREET_ADDRESS]" at bounding box center [396, 287] width 793 height 410
click at [1022, 212] on icon at bounding box center [1028, 215] width 13 height 13
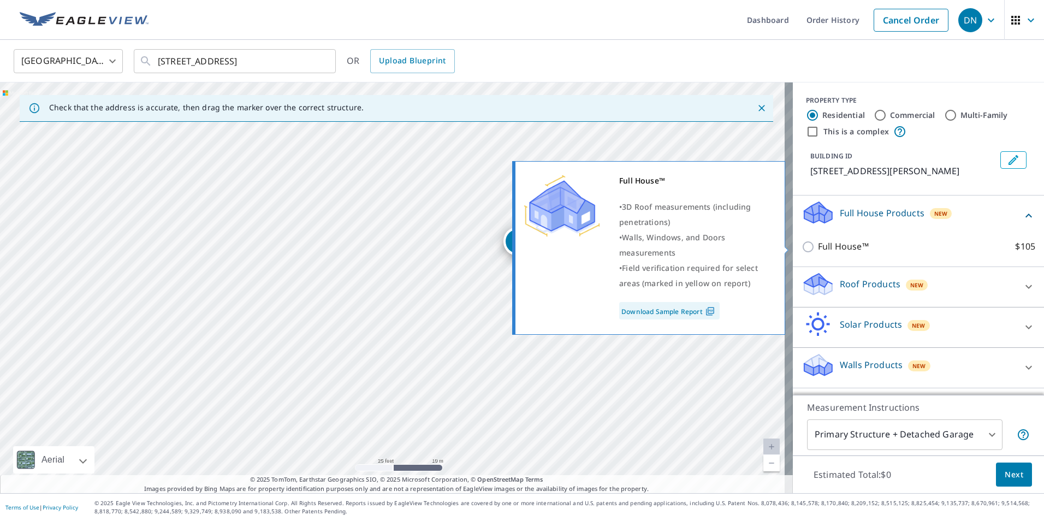
click at [801, 246] on input "Full House™ $105" at bounding box center [809, 246] width 16 height 13
checkbox input "true"
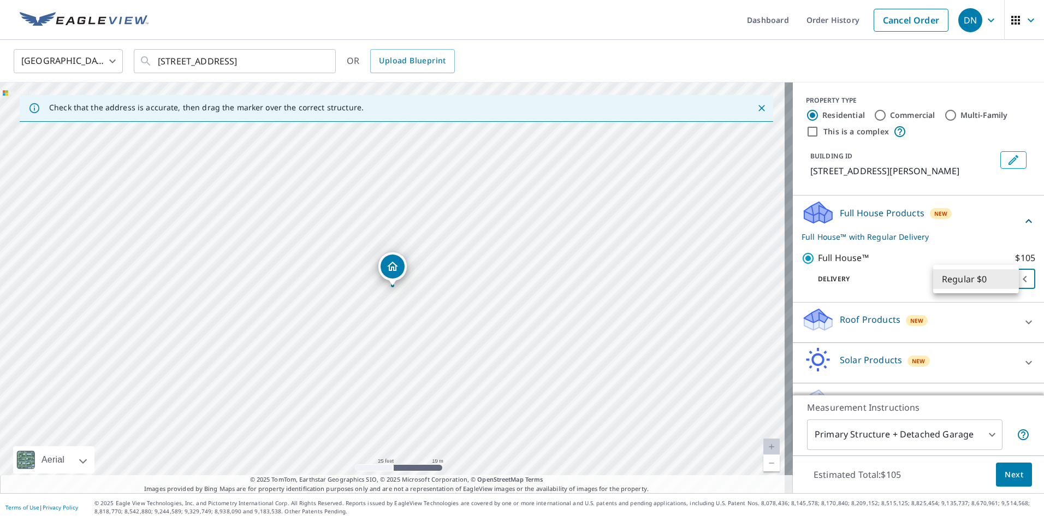
click at [1007, 280] on body "DN DN Dashboard Order History Cancel Order DN [GEOGRAPHIC_DATA] [GEOGRAPHIC_DAT…" at bounding box center [522, 260] width 1044 height 521
click at [992, 251] on div at bounding box center [522, 260] width 1044 height 521
click at [1012, 282] on body "DN DN Dashboard Order History Cancel Order DN [GEOGRAPHIC_DATA] [GEOGRAPHIC_DAT…" at bounding box center [522, 260] width 1044 height 521
click at [991, 280] on li "Regular $0" at bounding box center [976, 279] width 86 height 20
click at [1003, 279] on body "DN DN Dashboard Order History Cancel Order DN [GEOGRAPHIC_DATA] [GEOGRAPHIC_DAT…" at bounding box center [522, 260] width 1044 height 521
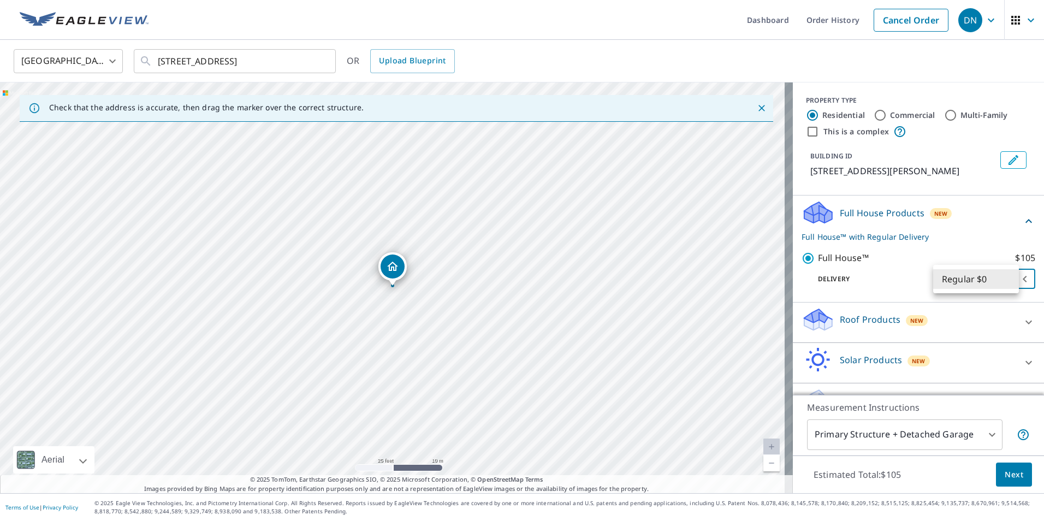
click at [1003, 279] on li "Regular $0" at bounding box center [976, 279] width 86 height 20
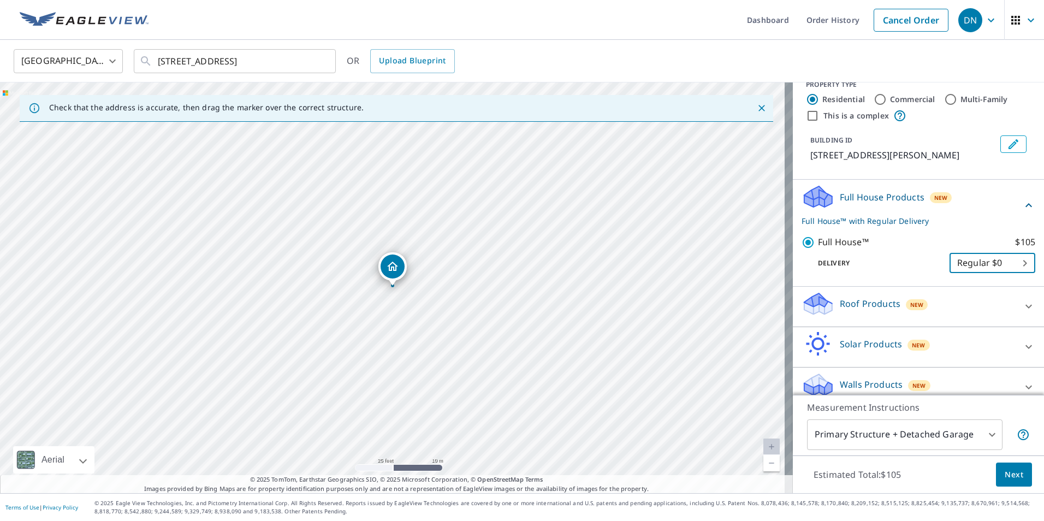
scroll to position [29, 0]
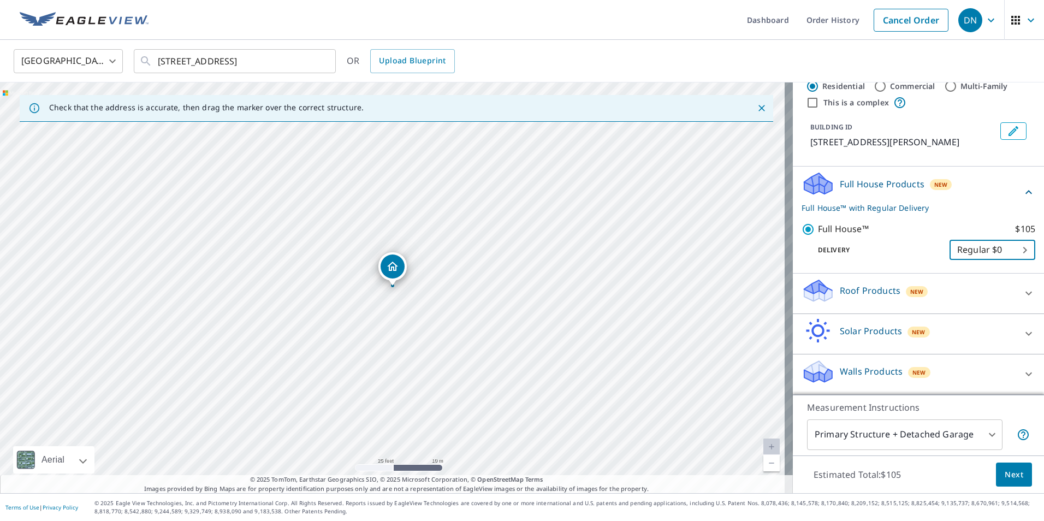
click at [979, 433] on body "DN DN Dashboard Order History Cancel Order DN [GEOGRAPHIC_DATA] [GEOGRAPHIC_DAT…" at bounding box center [522, 260] width 1044 height 521
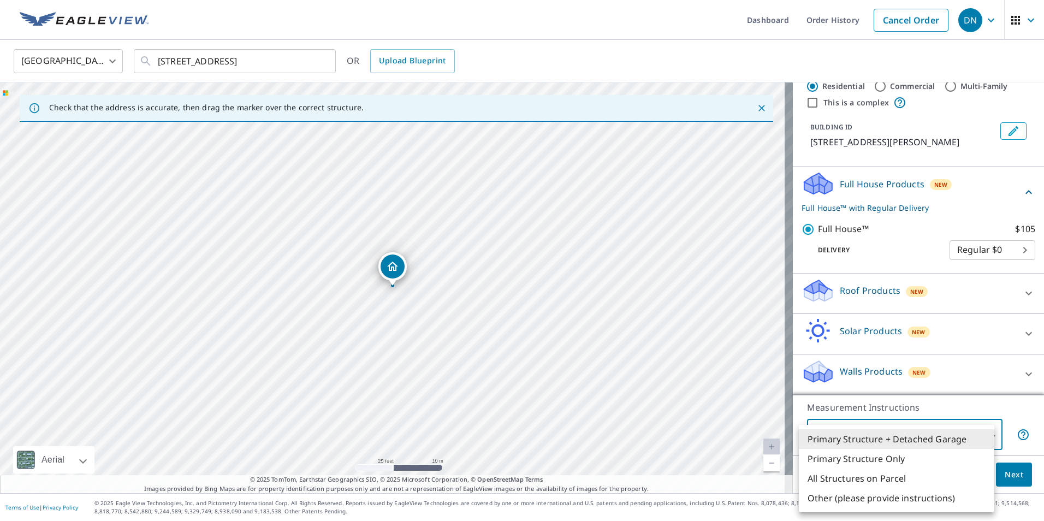
click at [918, 458] on li "Primary Structure Only" at bounding box center [896, 459] width 195 height 20
type input "2"
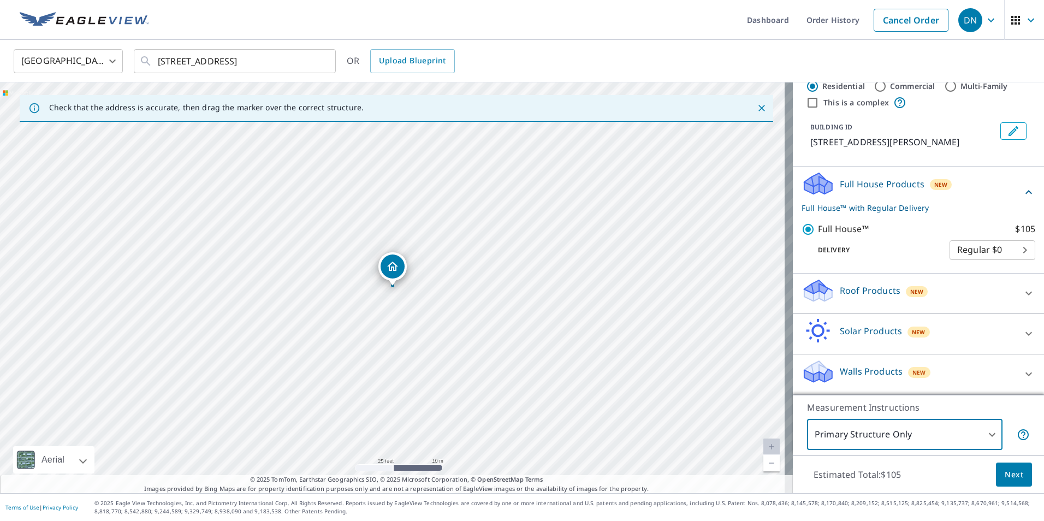
click at [1010, 253] on body "DN DN Dashboard Order History Cancel Order DN [GEOGRAPHIC_DATA] [GEOGRAPHIC_DAT…" at bounding box center [522, 260] width 1044 height 521
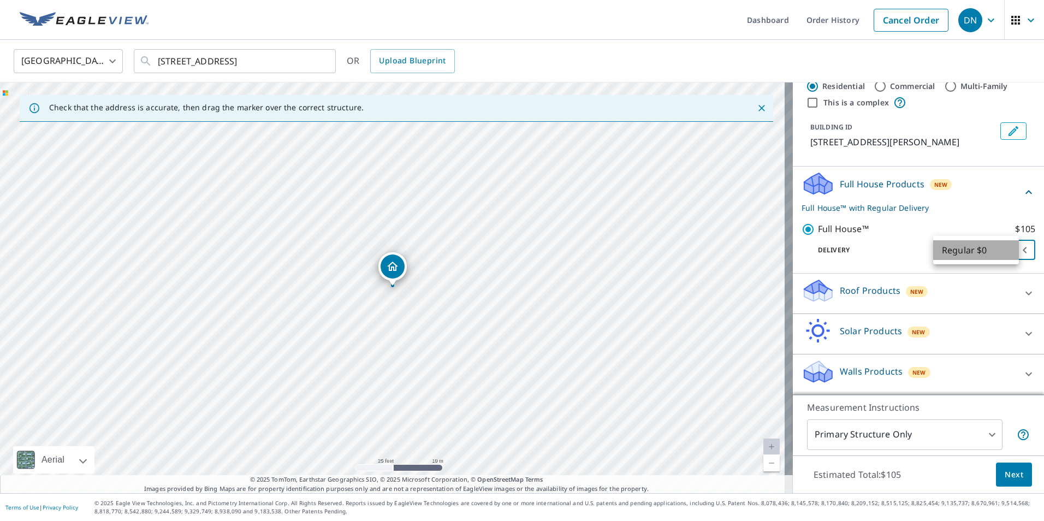
click at [998, 252] on li "Regular $0" at bounding box center [976, 250] width 86 height 20
click at [1008, 472] on span "Next" at bounding box center [1013, 475] width 19 height 14
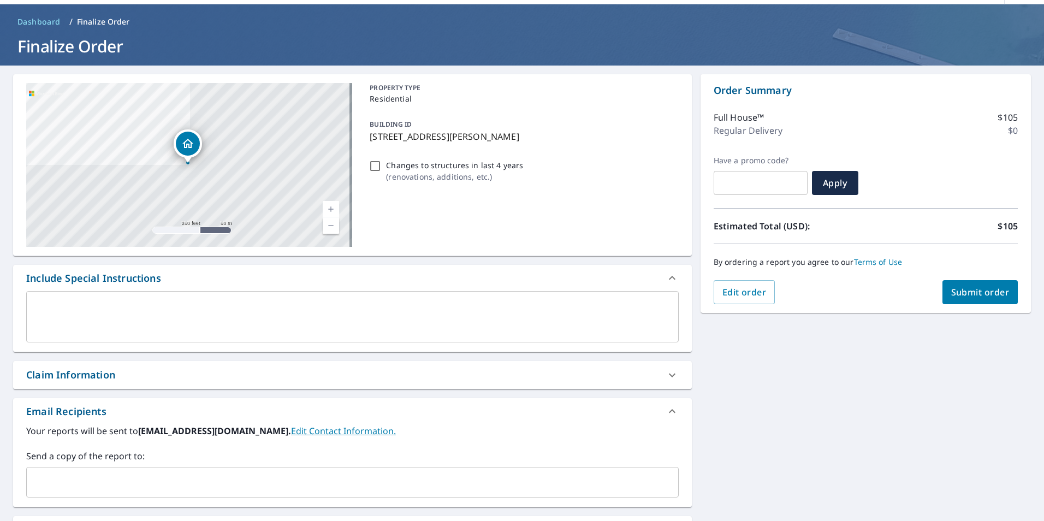
scroll to position [55, 0]
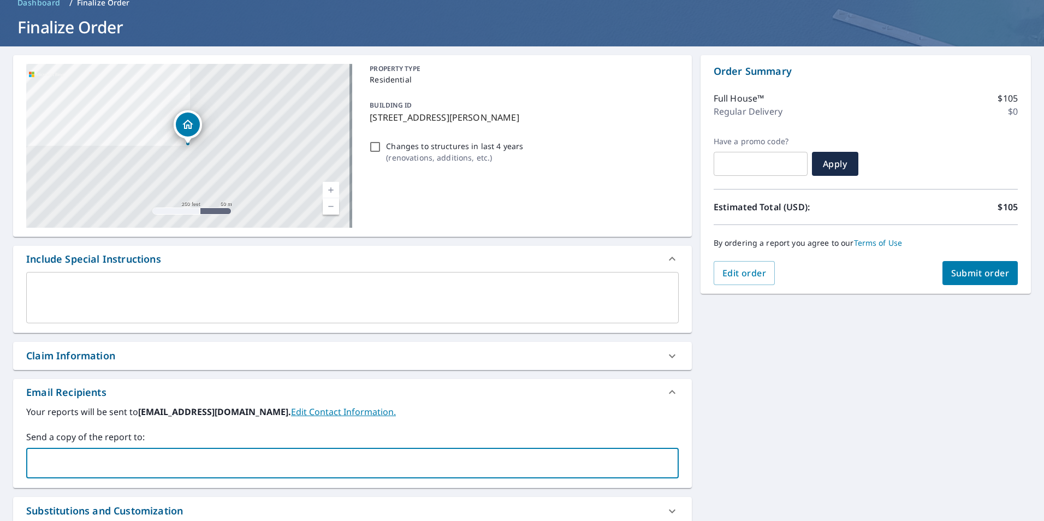
click at [418, 462] on input "text" at bounding box center [344, 462] width 626 height 21
type input "[EMAIL_ADDRESS][DOMAIN_NAME]"
click at [989, 276] on span "Submit order" at bounding box center [980, 273] width 58 height 12
checkbox input "true"
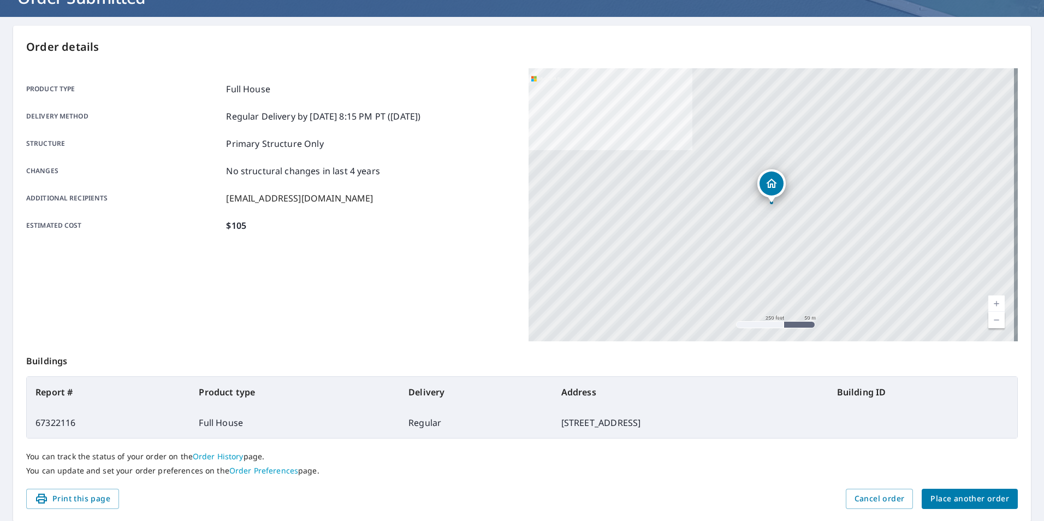
scroll to position [109, 0]
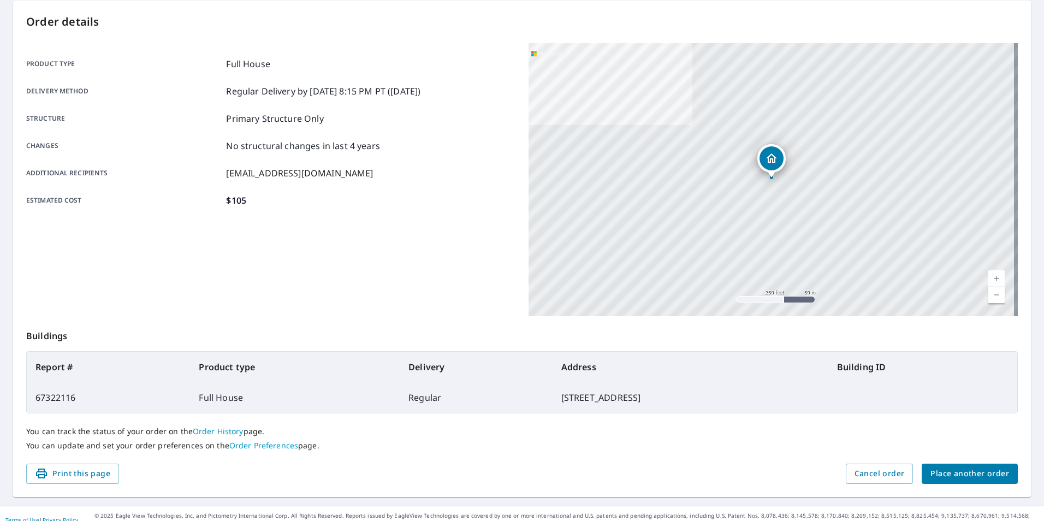
click at [86, 475] on span "Print this page" at bounding box center [72, 474] width 75 height 14
